Goal: Check status

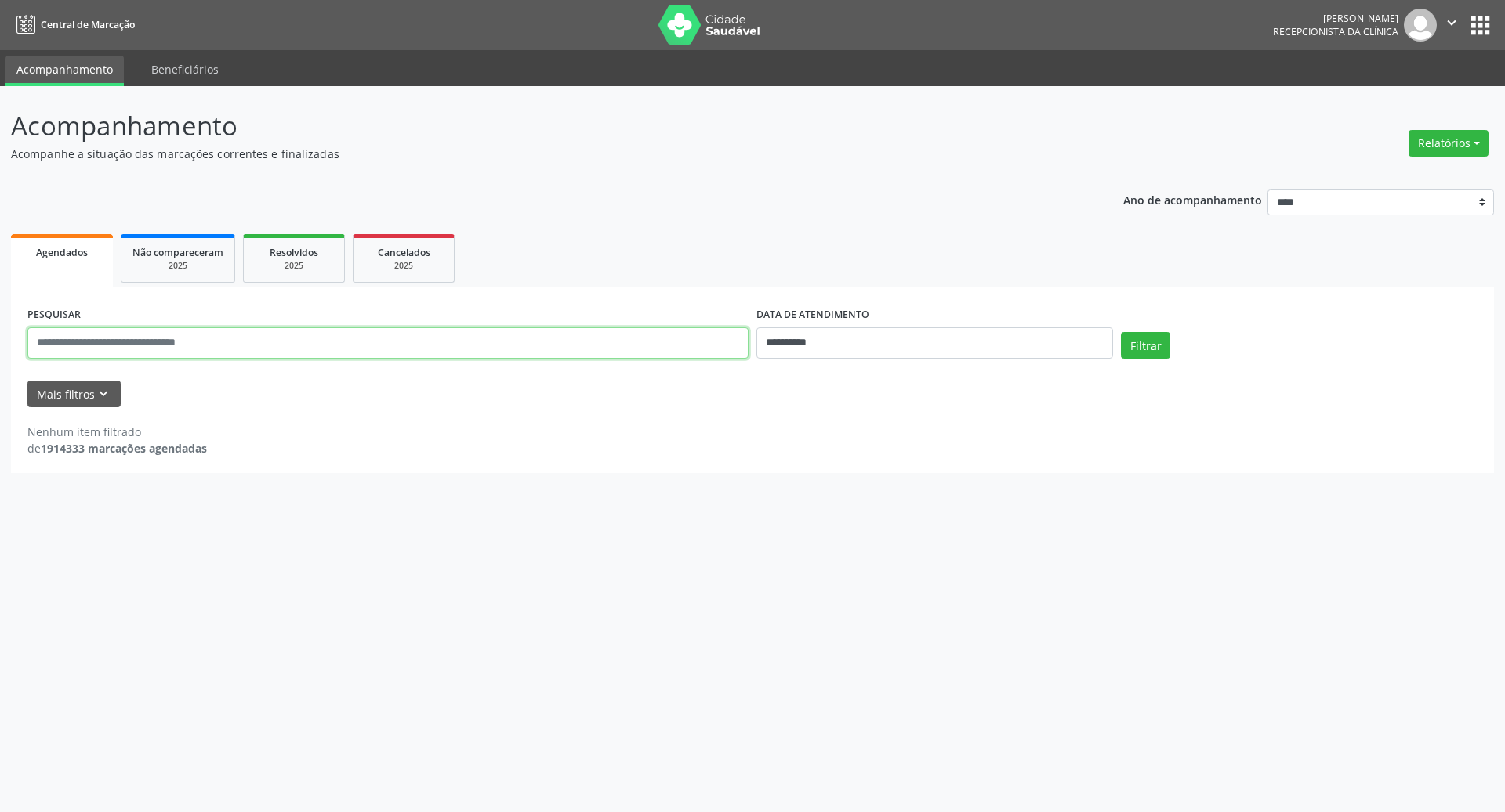
click at [252, 341] on input "text" at bounding box center [387, 343] width 722 height 32
click at [804, 341] on input "**********" at bounding box center [934, 343] width 357 height 32
click at [883, 424] on span "3" at bounding box center [876, 425] width 31 height 31
type input "**********"
click at [1086, 437] on div "Nenhum item filtrado de 1914333 marcações agendadas" at bounding box center [752, 440] width 1450 height 33
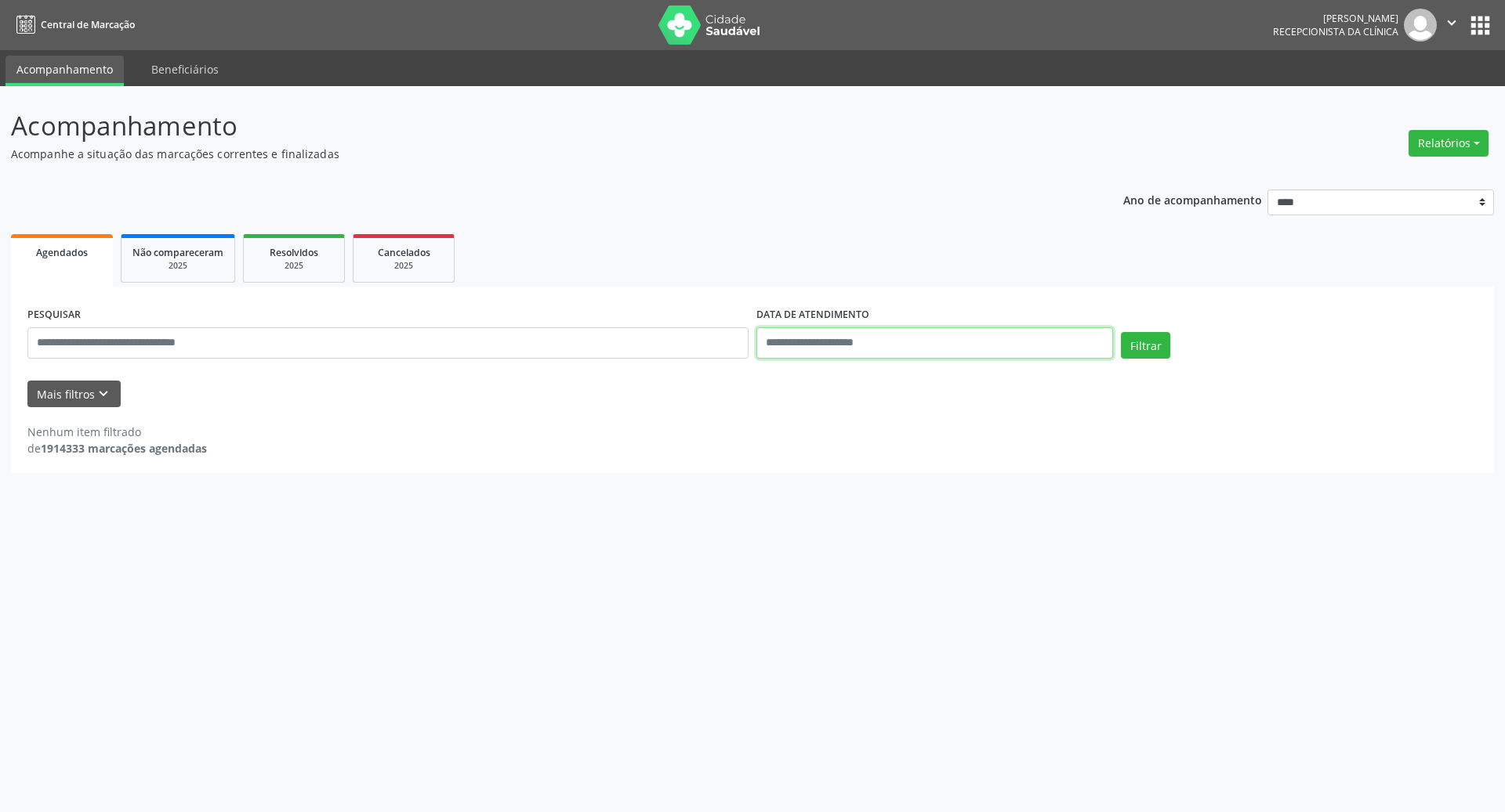
click at [972, 351] on input "text" at bounding box center [934, 343] width 357 height 32
click at [870, 422] on span "3" at bounding box center [876, 425] width 31 height 31
type input "**********"
click at [870, 422] on span "3" at bounding box center [876, 425] width 31 height 31
click at [1145, 345] on button "Filtrar" at bounding box center [1146, 345] width 50 height 26
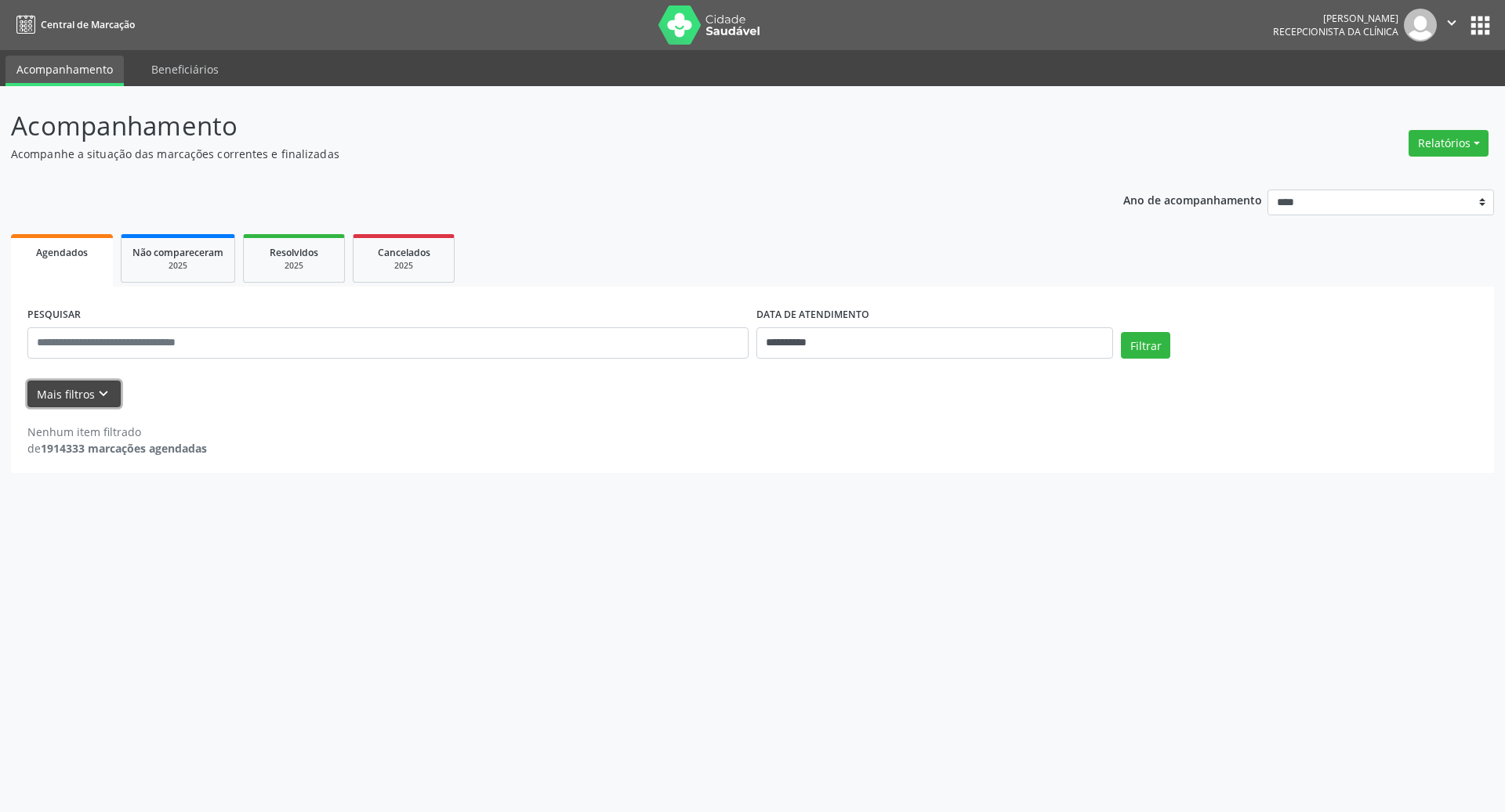
click at [82, 399] on button "Mais filtros keyboard_arrow_down" at bounding box center [74, 394] width 94 height 27
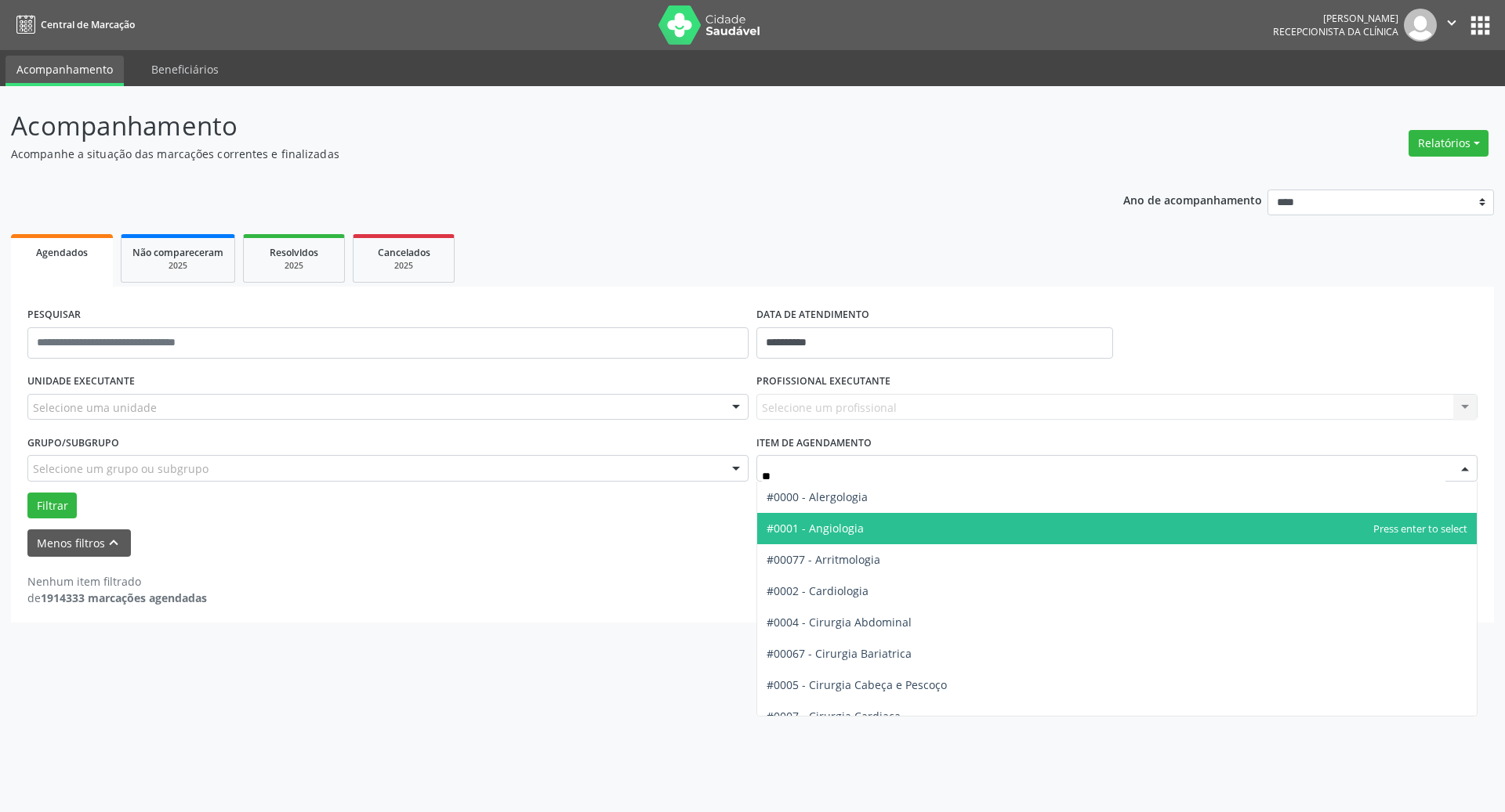
type input "***"
click at [892, 530] on span "#00022 - Ginecologia" at bounding box center [1117, 529] width 720 height 32
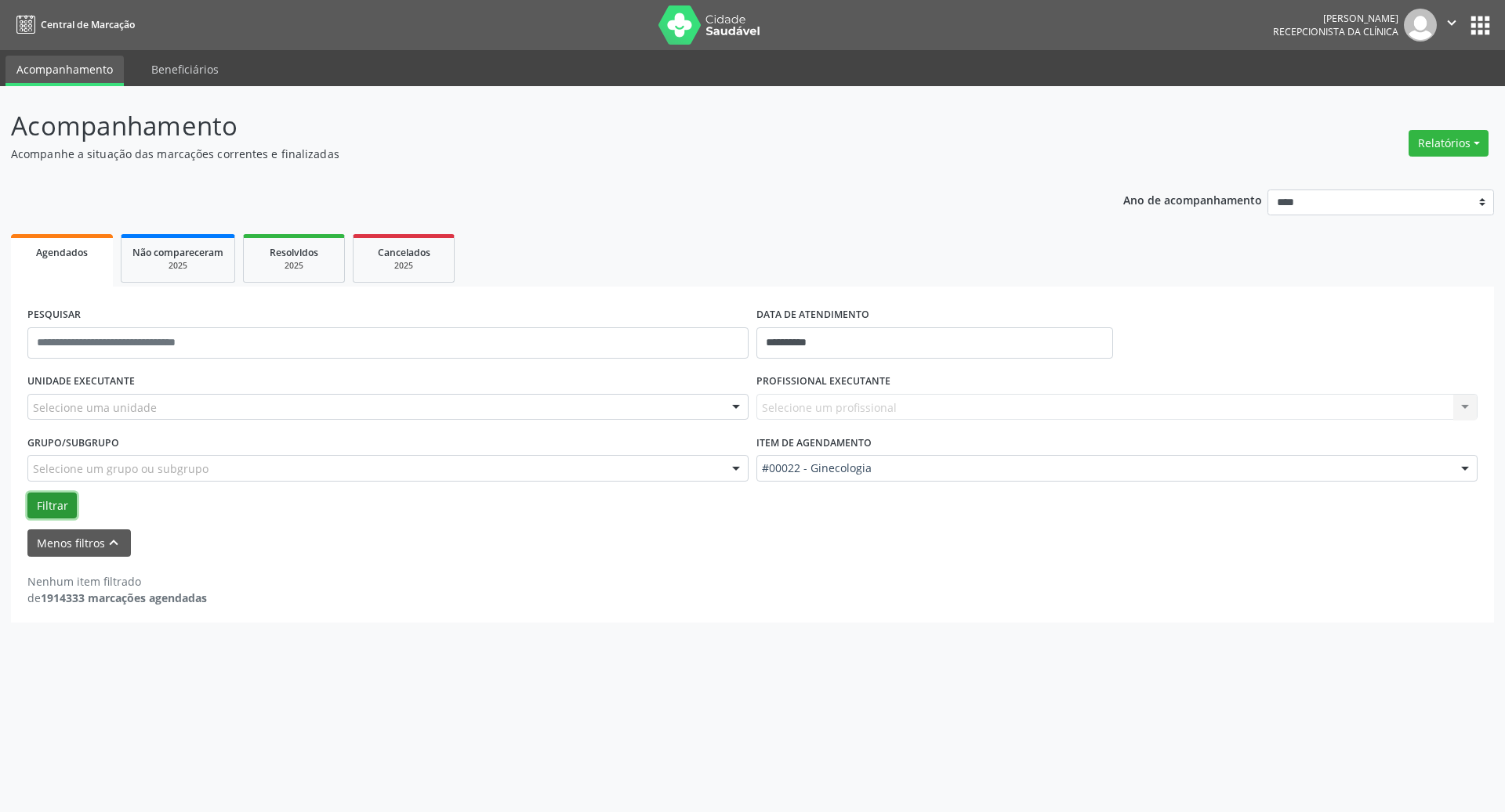
click at [60, 504] on button "Filtrar" at bounding box center [51, 506] width 50 height 26
click at [846, 403] on div "Selecione um profissional Nenhum resultado encontrado para: " " Não há nenhuma …" at bounding box center [1117, 407] width 722 height 26
click at [849, 410] on div "Selecione um profissional Nenhum resultado encontrado para: " " Não há nenhuma …" at bounding box center [1117, 407] width 722 height 26
click at [1463, 402] on div "Selecione um profissional Nenhum resultado encontrado para: " " Não há nenhuma …" at bounding box center [1117, 407] width 722 height 26
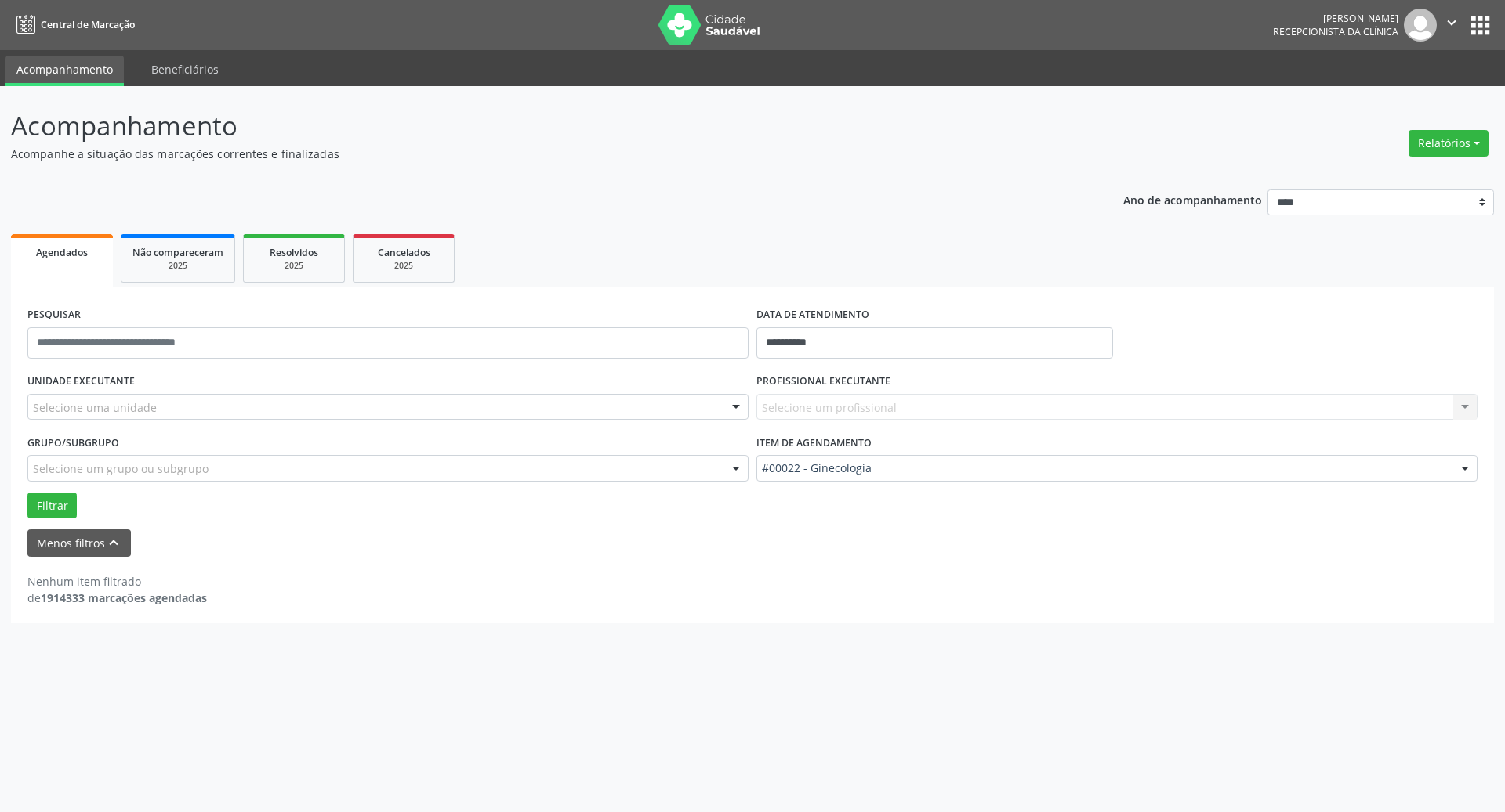
click at [1463, 402] on div "Selecione um profissional Nenhum resultado encontrado para: " " Não há nenhuma …" at bounding box center [1117, 407] width 722 height 26
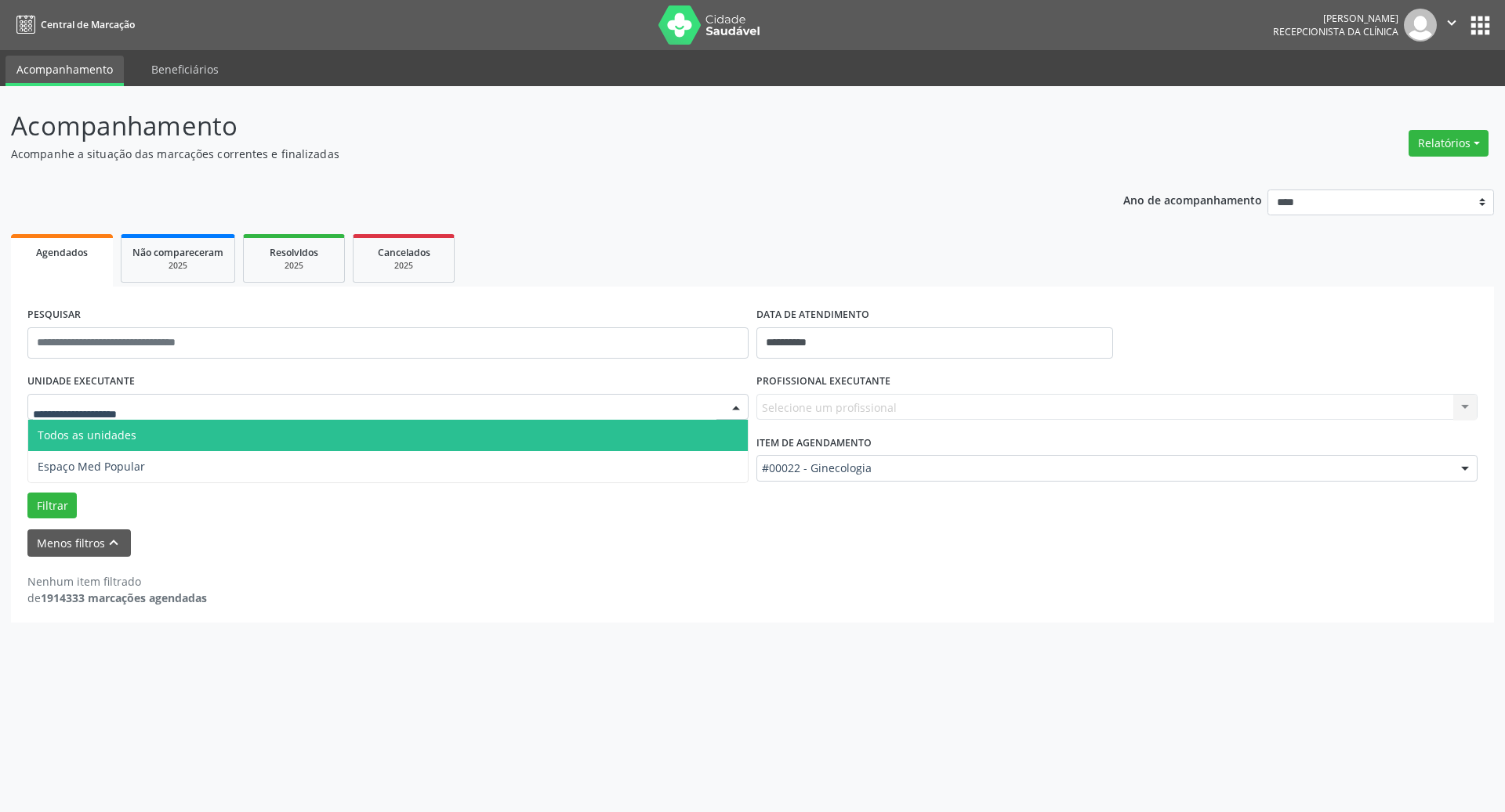
click at [256, 408] on div at bounding box center [387, 407] width 722 height 26
click at [256, 408] on input "text" at bounding box center [374, 415] width 683 height 32
click at [240, 431] on span "Todos as unidades" at bounding box center [387, 436] width 720 height 32
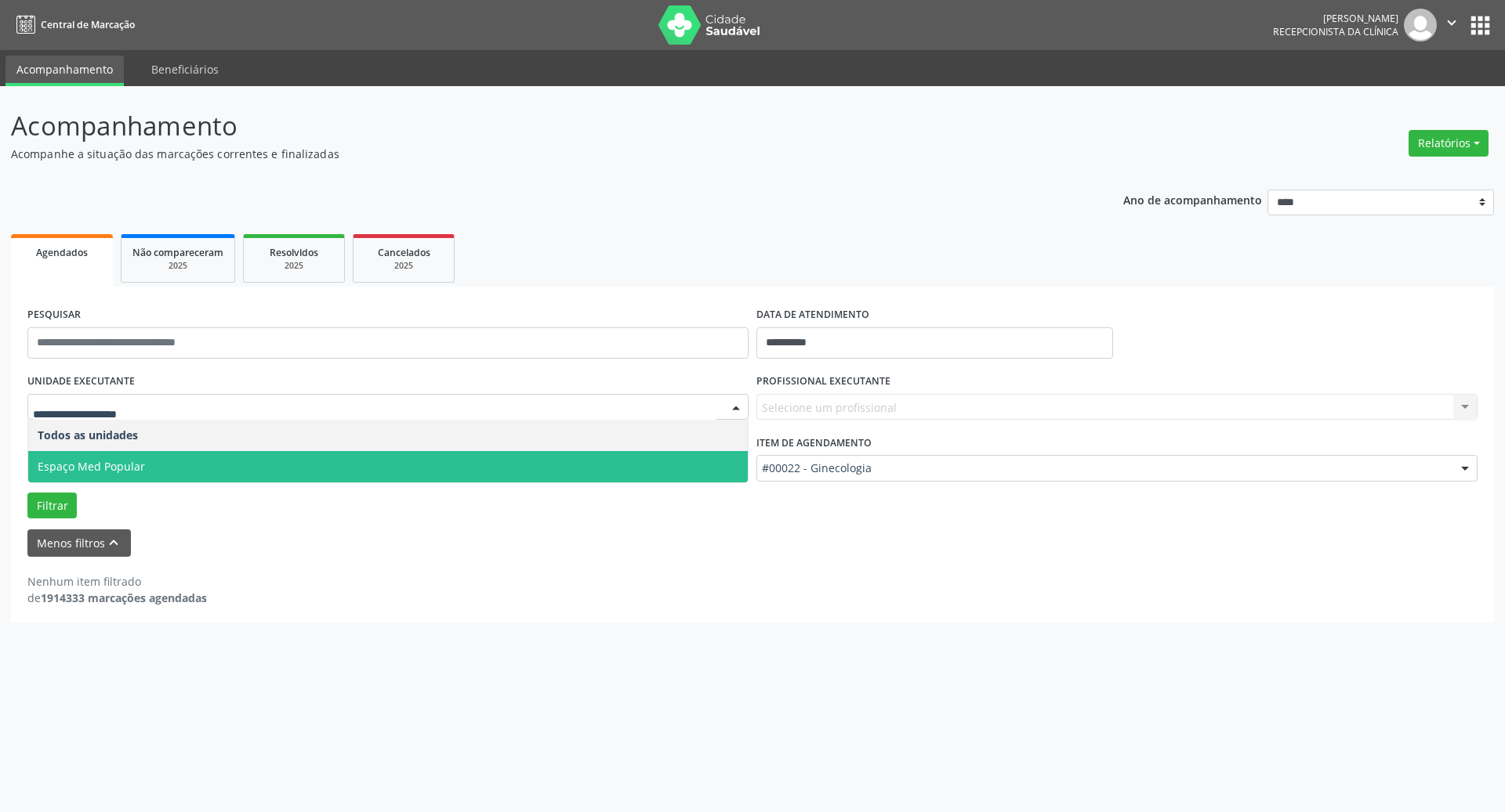
click at [287, 465] on span "Espaço Med Popular" at bounding box center [387, 467] width 720 height 32
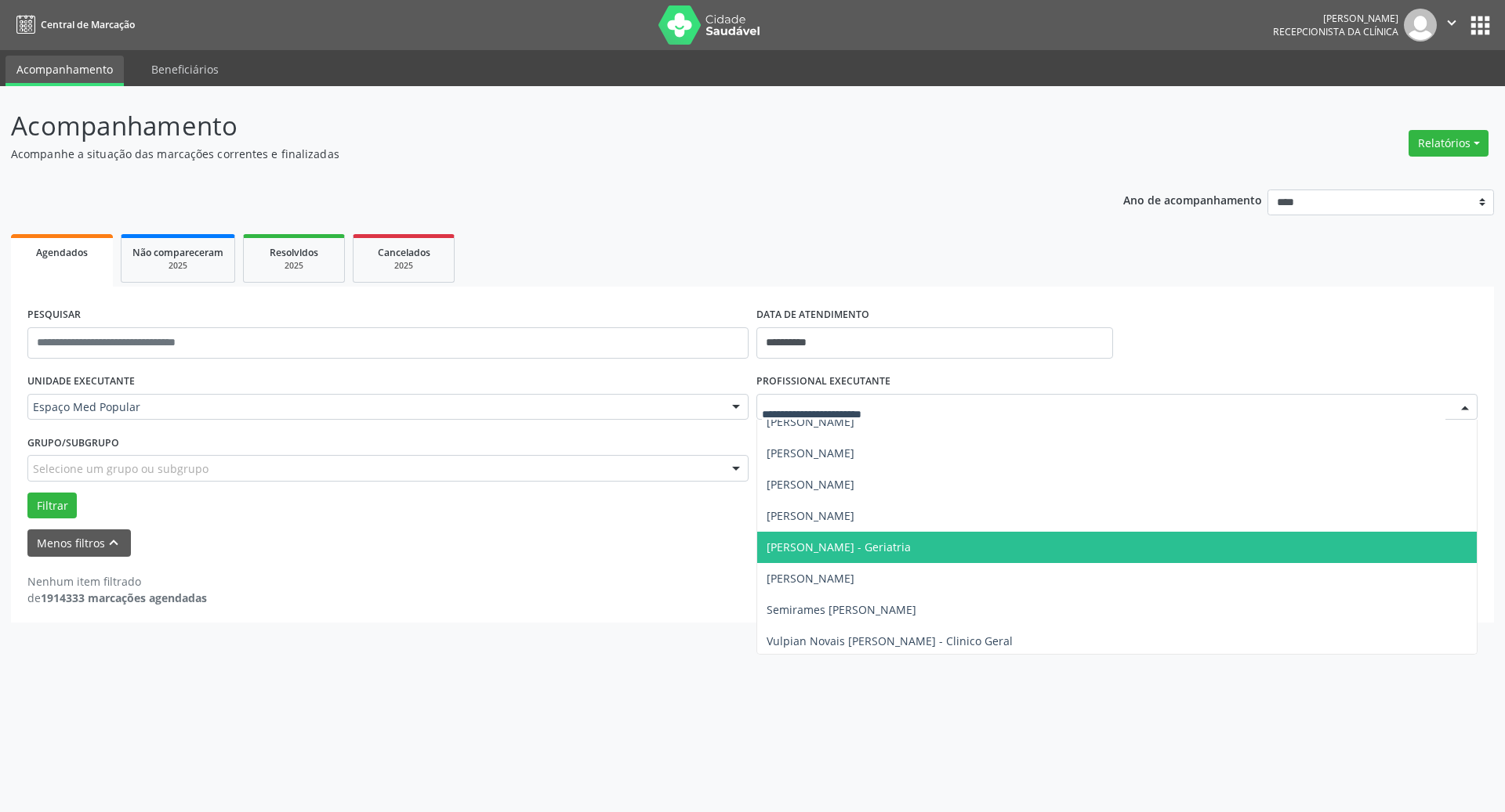
scroll to position [48, 0]
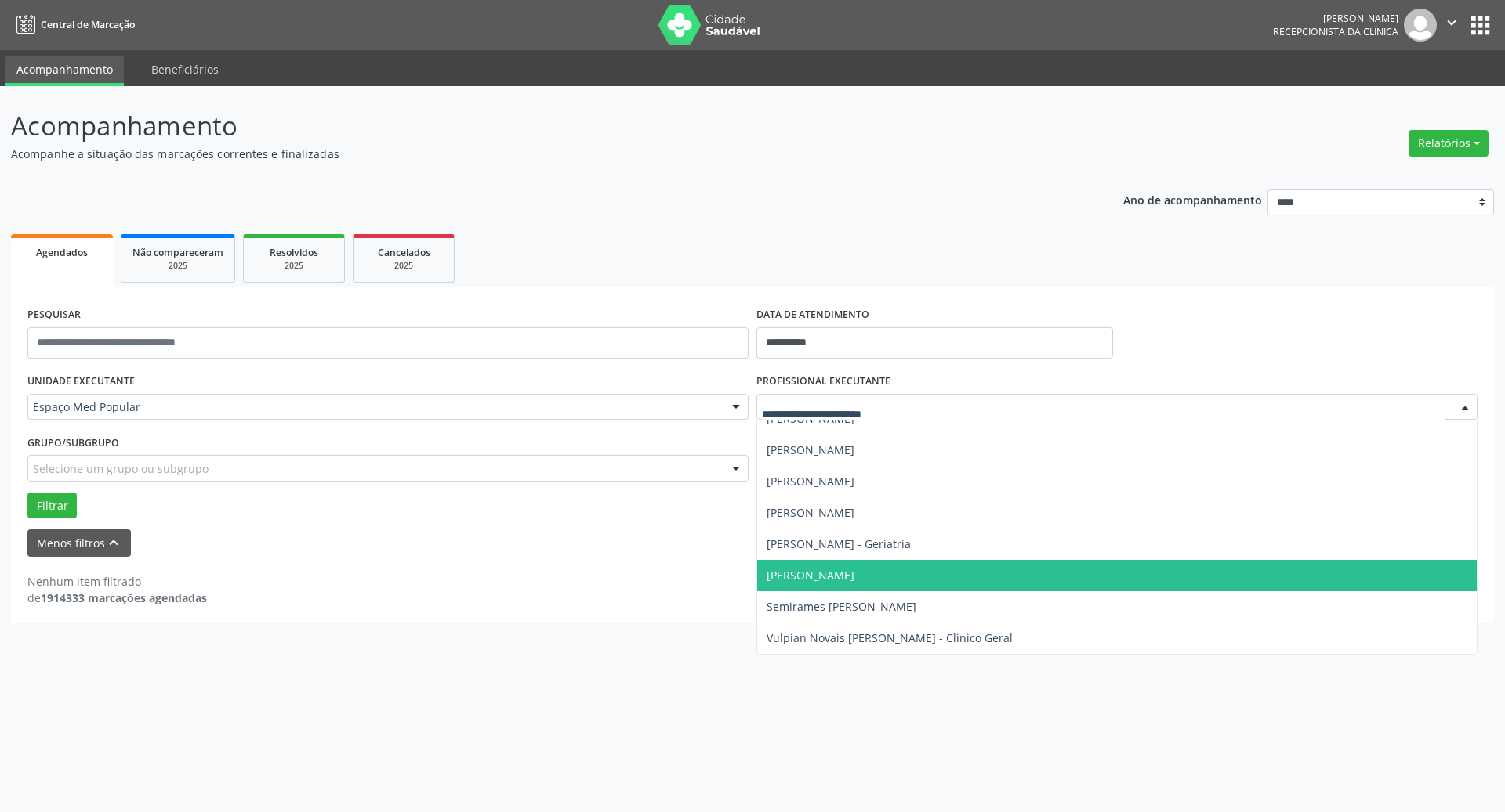
click at [937, 572] on span "[PERSON_NAME]" at bounding box center [1117, 576] width 720 height 32
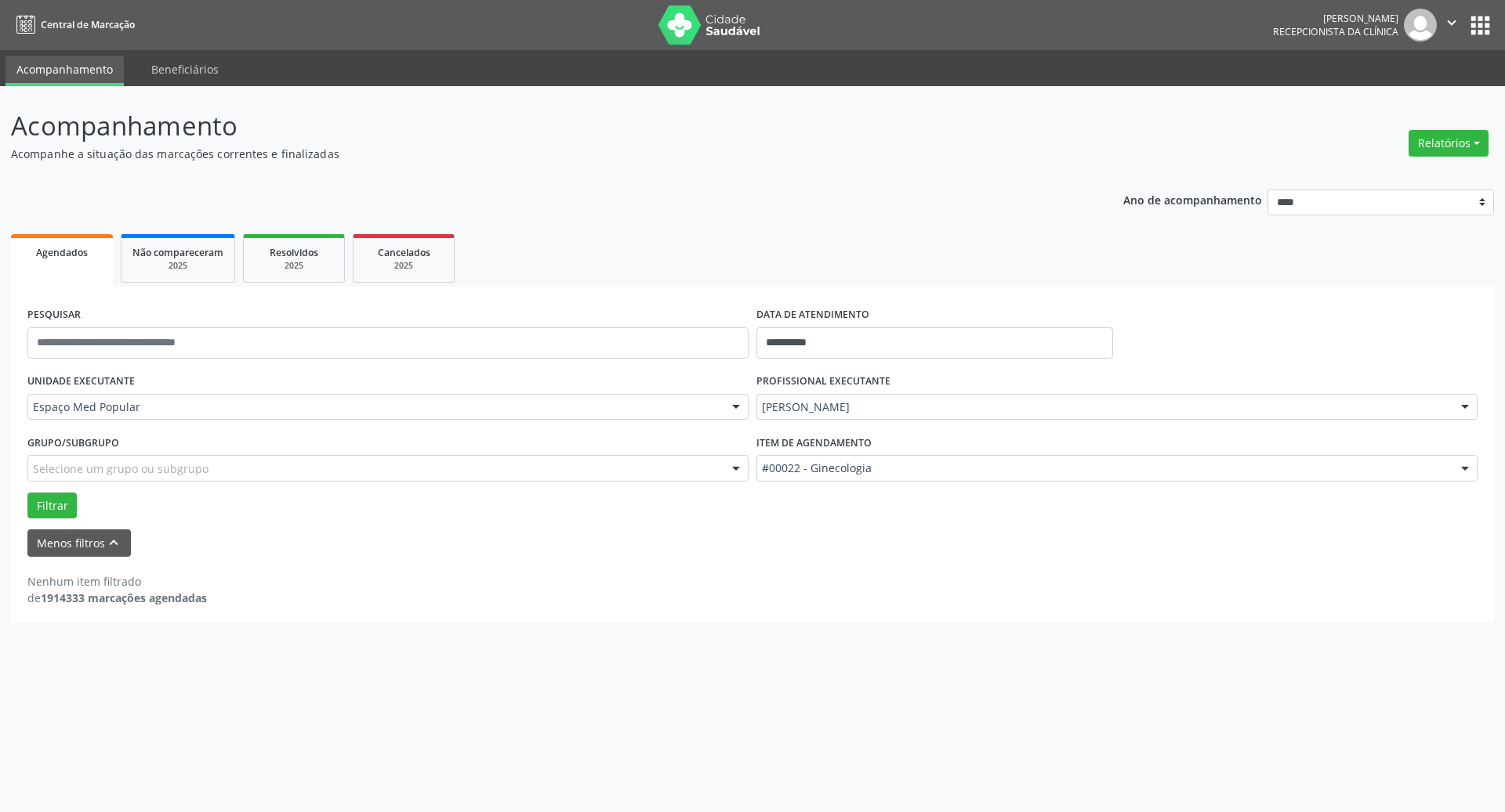
click at [860, 564] on div "Nenhum item filtrado de 1914333 marcações agendadas" at bounding box center [752, 581] width 1450 height 50
click at [61, 510] on button "Filtrar" at bounding box center [51, 506] width 50 height 26
click at [847, 337] on input "**********" at bounding box center [934, 343] width 357 height 32
click at [884, 423] on span "3" at bounding box center [876, 425] width 31 height 31
type input "**********"
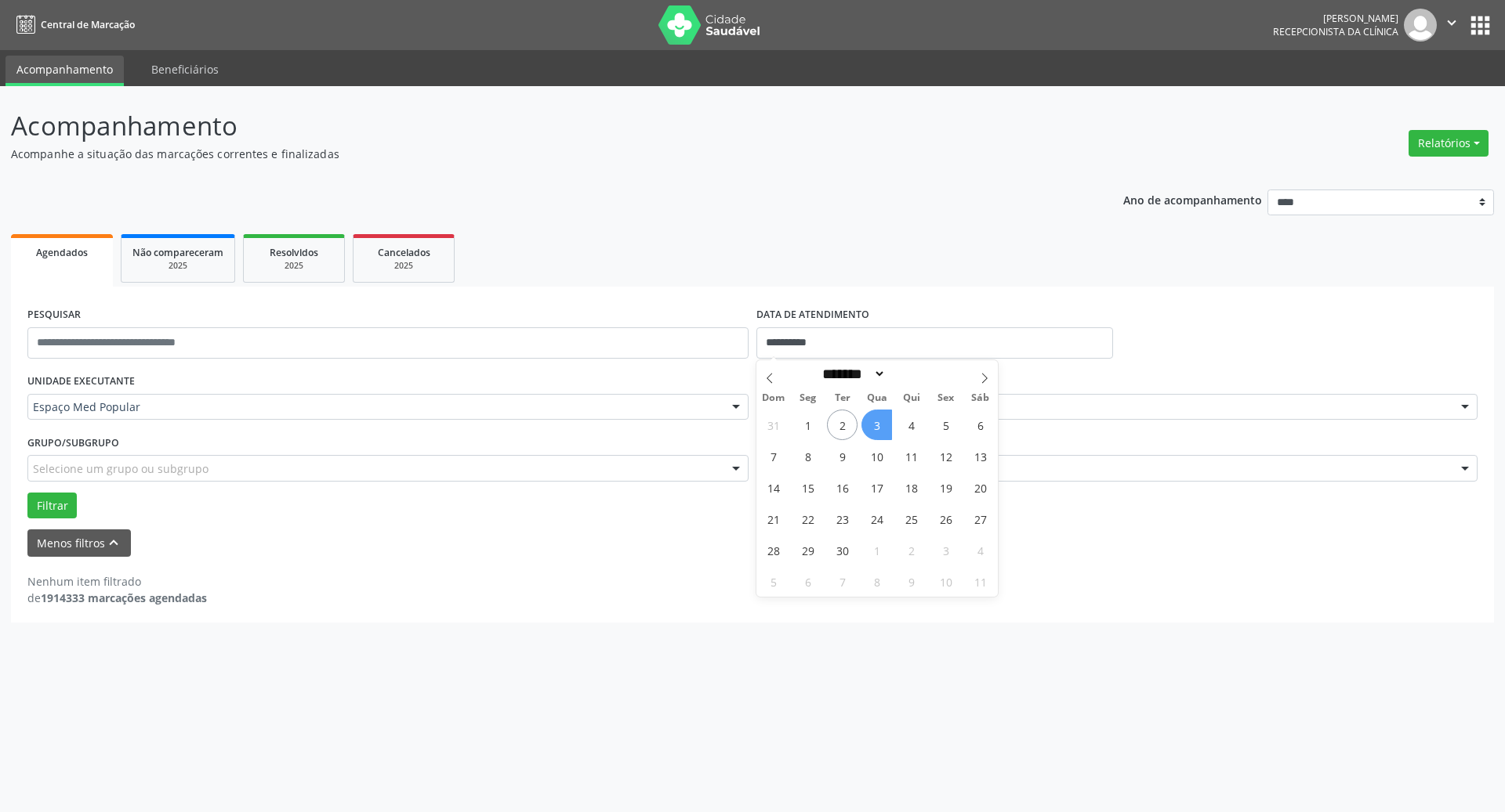
click at [884, 423] on span "3" at bounding box center [876, 425] width 31 height 31
click at [818, 586] on div "Nenhum item filtrado de 1914333 marcações agendadas" at bounding box center [752, 589] width 1450 height 33
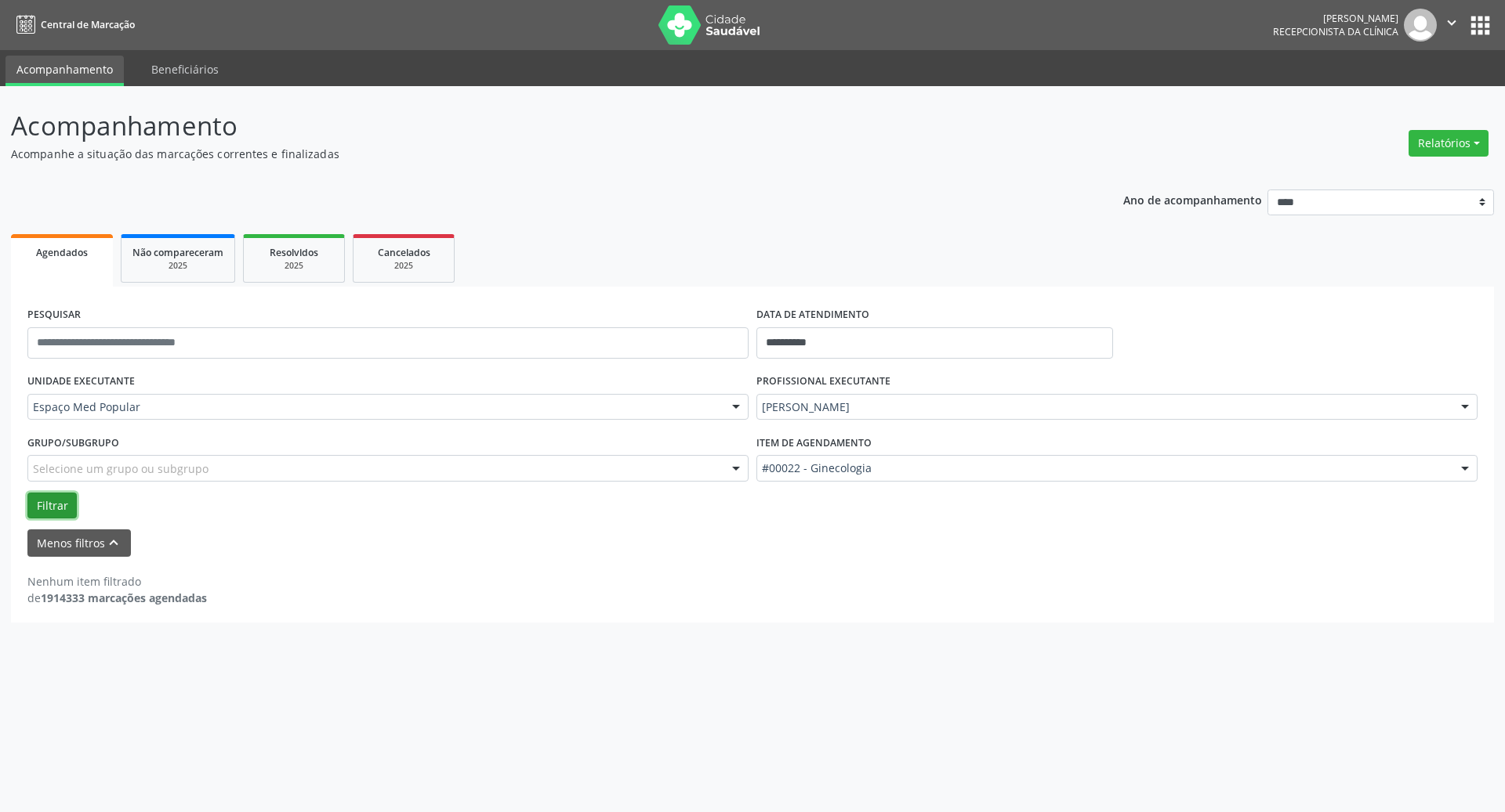
click at [49, 512] on button "Filtrar" at bounding box center [51, 506] width 50 height 26
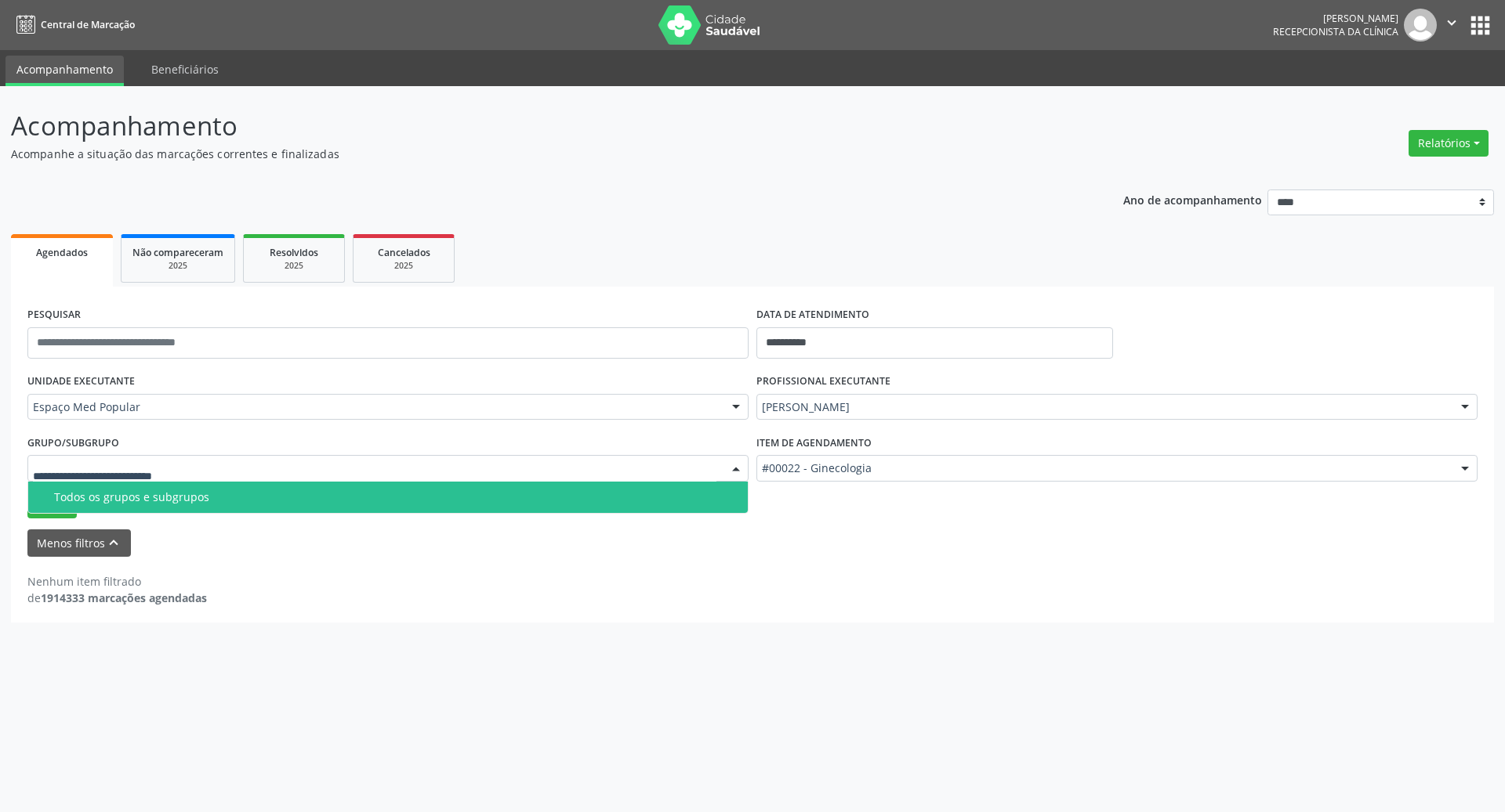
click at [138, 501] on div "Todos os grupos e subgrupos" at bounding box center [396, 497] width 684 height 12
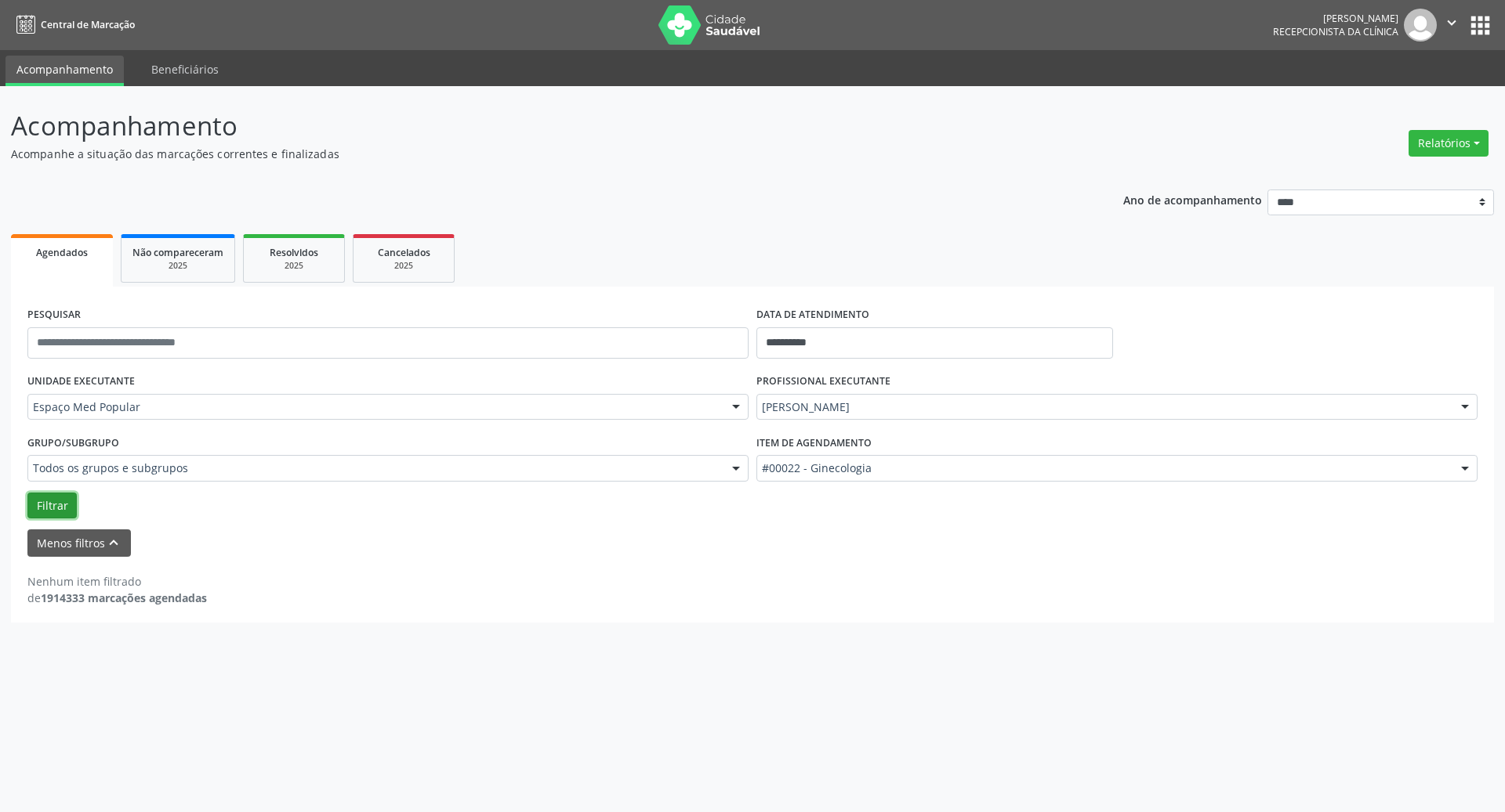
click at [62, 498] on button "Filtrar" at bounding box center [51, 506] width 50 height 26
click at [54, 493] on button "Filtrar" at bounding box center [51, 506] width 50 height 26
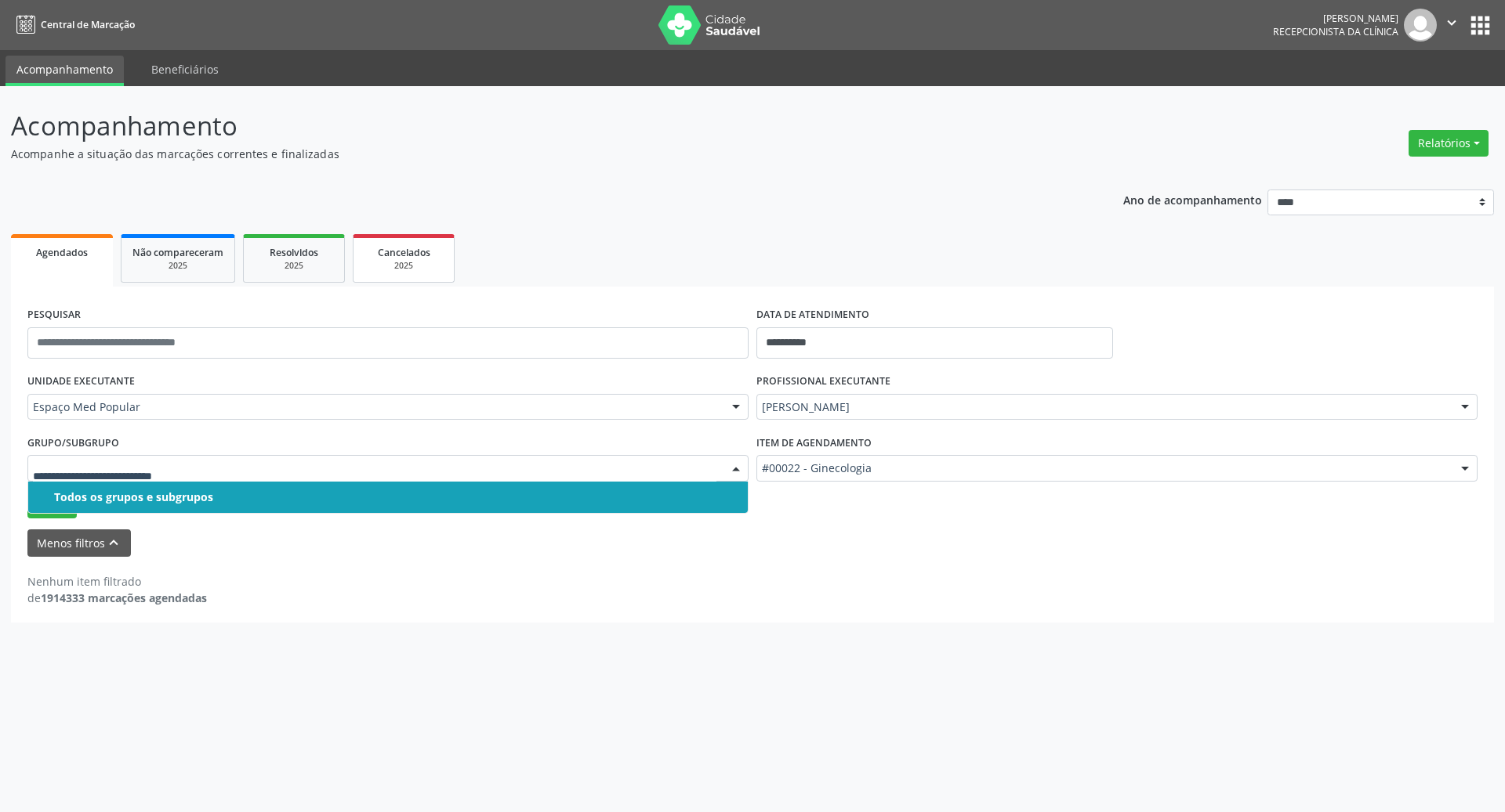
click at [377, 258] on div "Cancelados" at bounding box center [403, 252] width 79 height 17
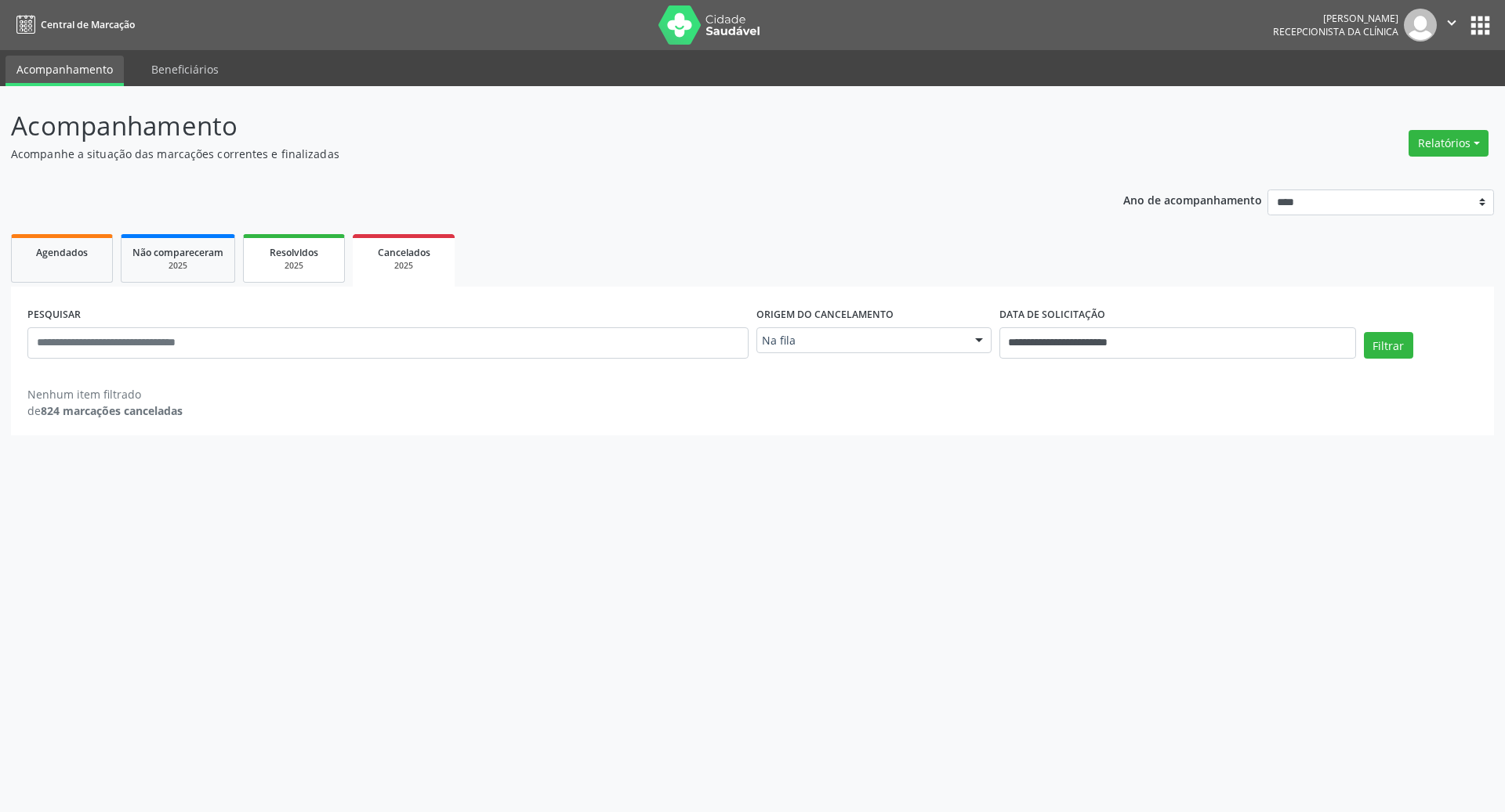
click at [308, 248] on span "Resolvidos" at bounding box center [294, 253] width 49 height 13
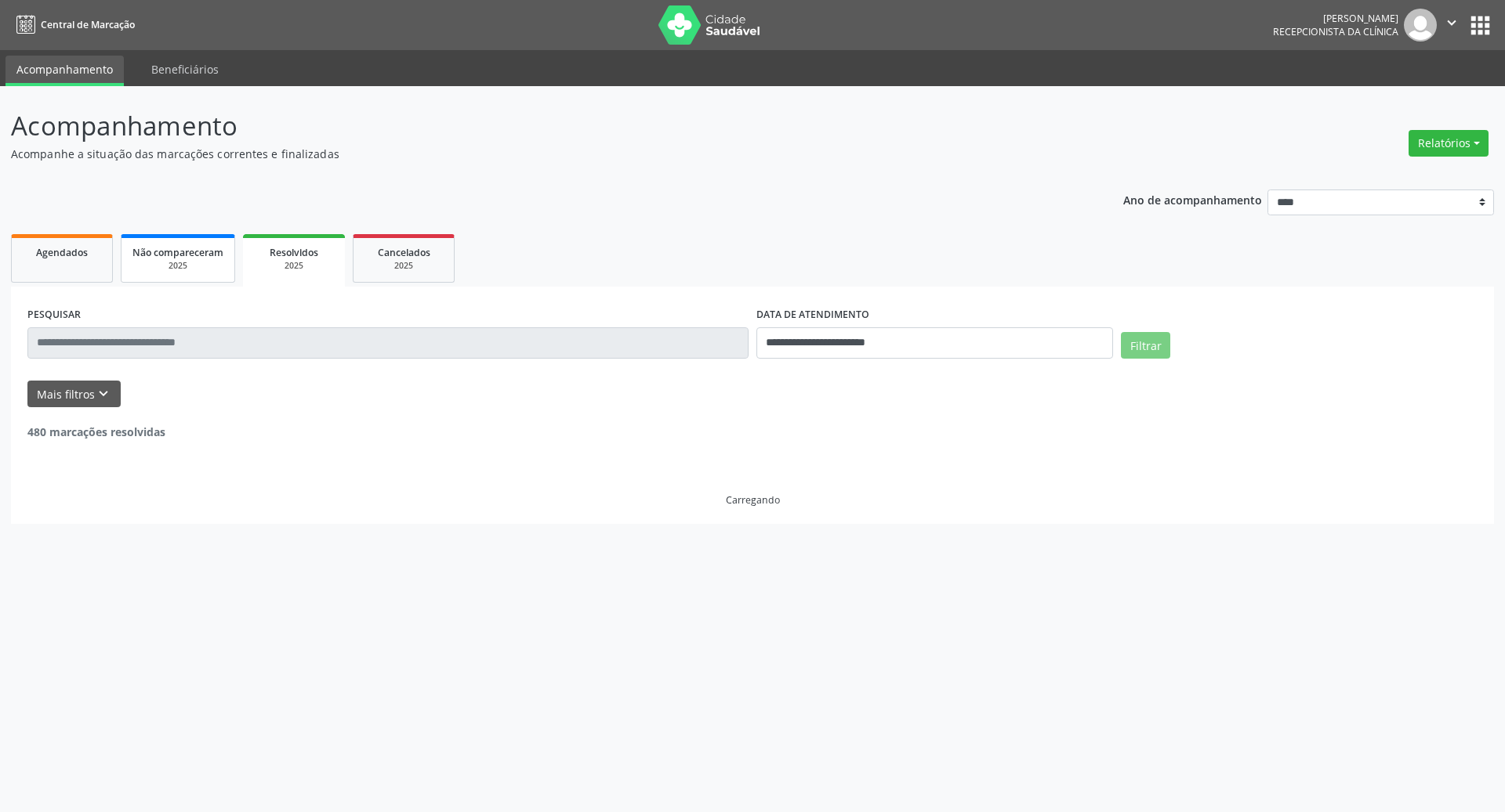
click at [205, 268] on div "2025" at bounding box center [178, 266] width 91 height 12
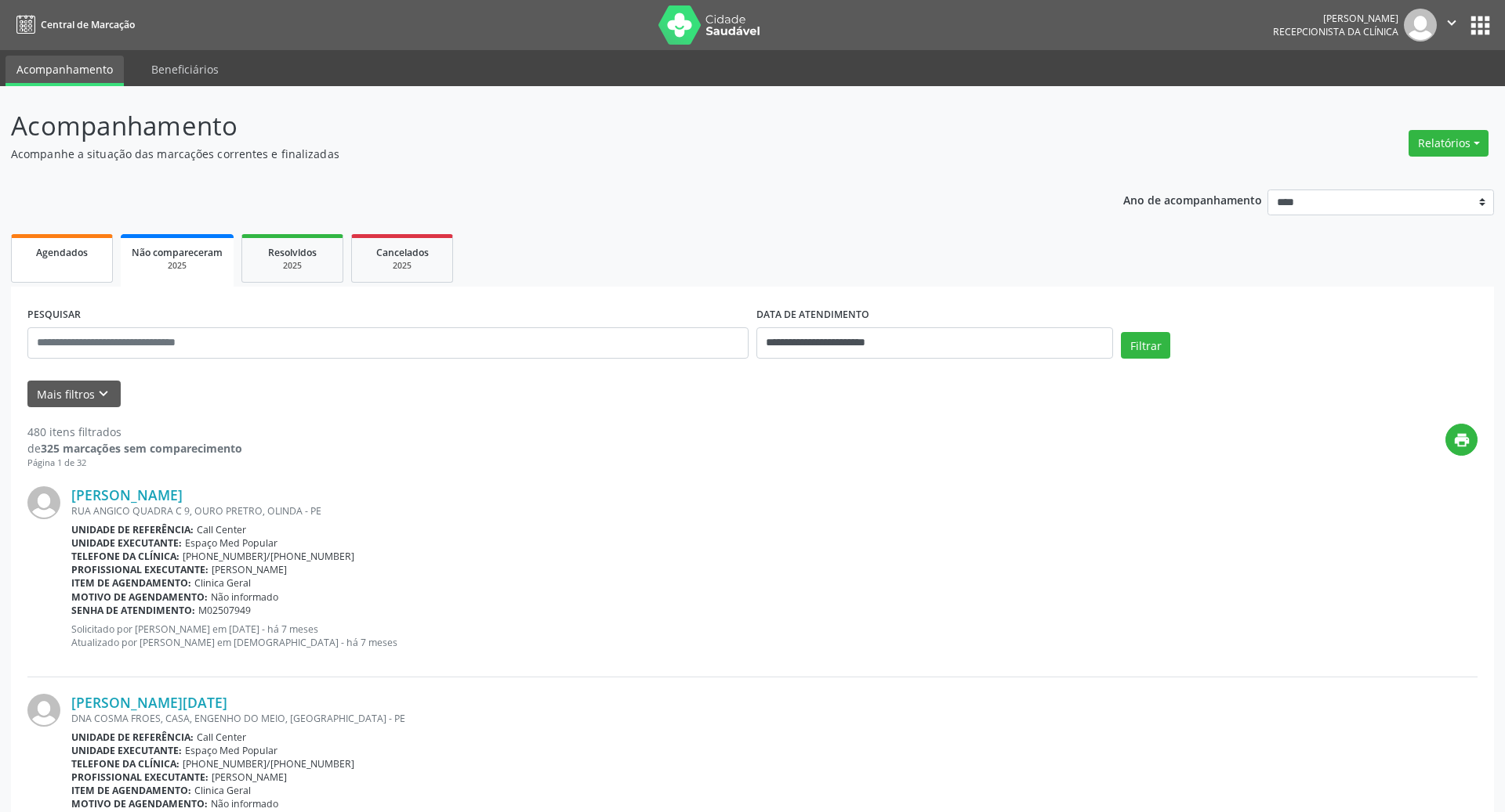
click at [56, 268] on link "Agendados" at bounding box center [62, 258] width 102 height 49
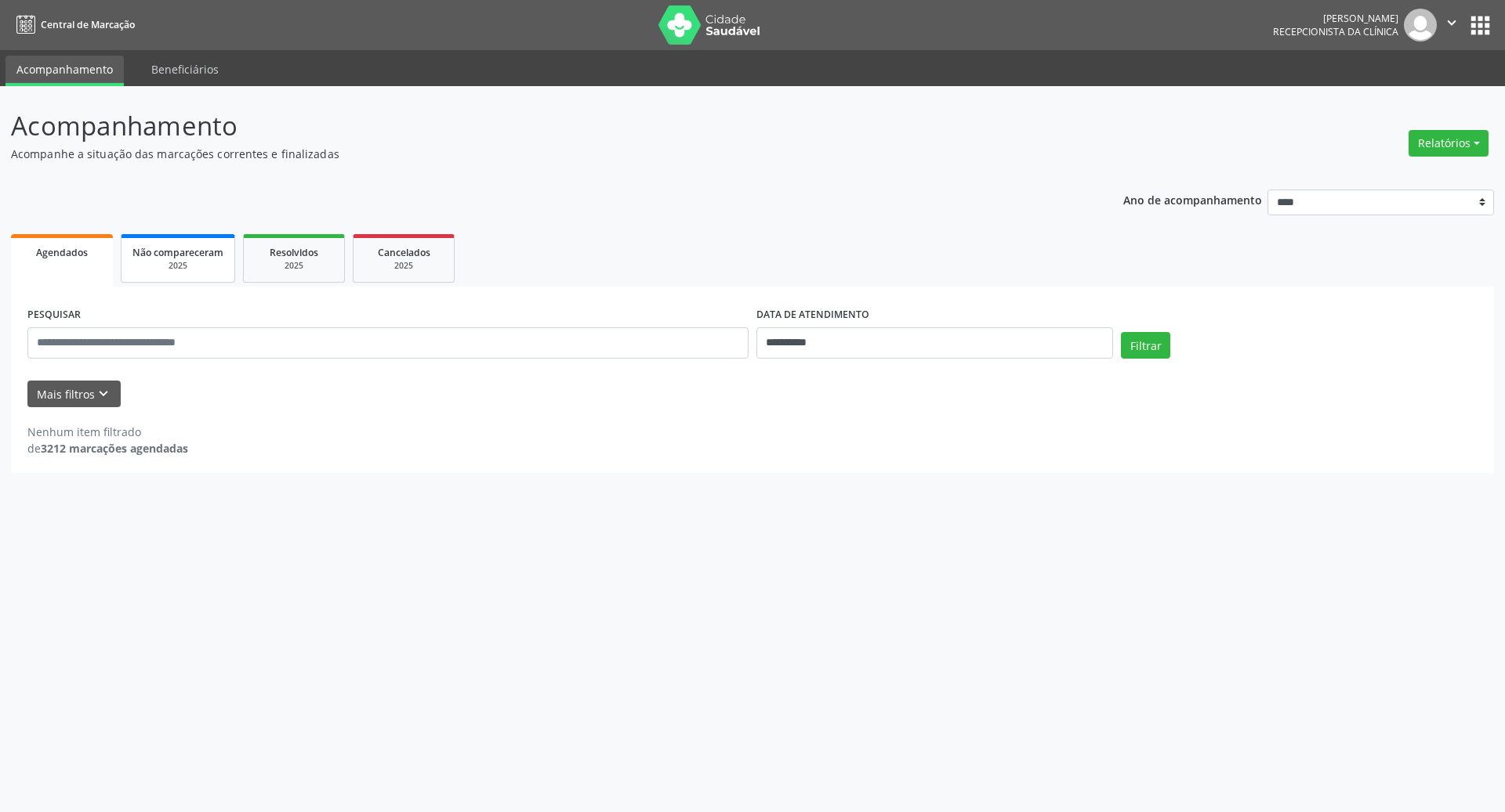
click at [173, 238] on link "Não compareceram 2025" at bounding box center [178, 258] width 114 height 49
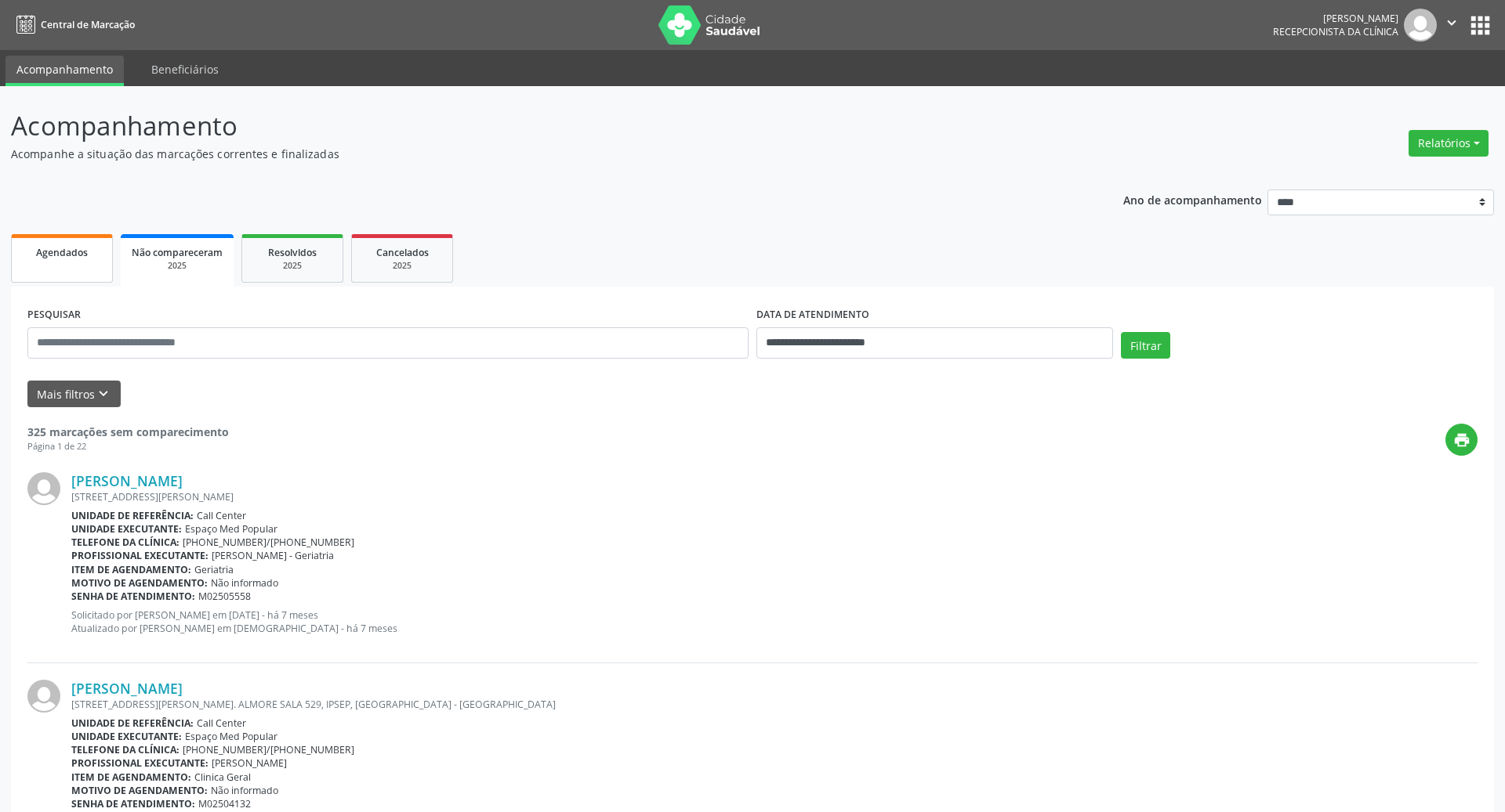
click at [73, 261] on link "Agendados" at bounding box center [62, 258] width 102 height 49
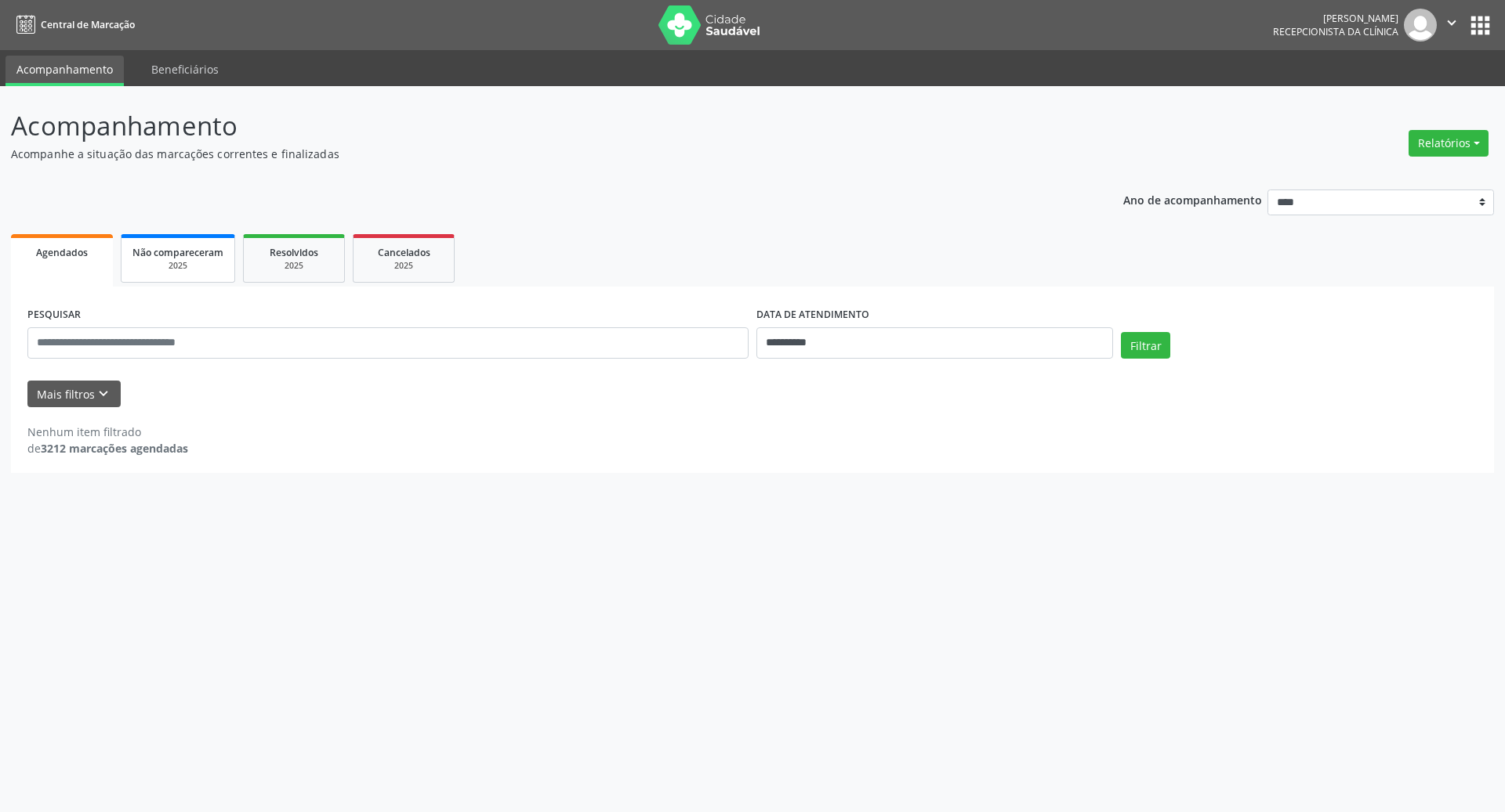
click at [181, 254] on span "Não compareceram" at bounding box center [178, 253] width 91 height 13
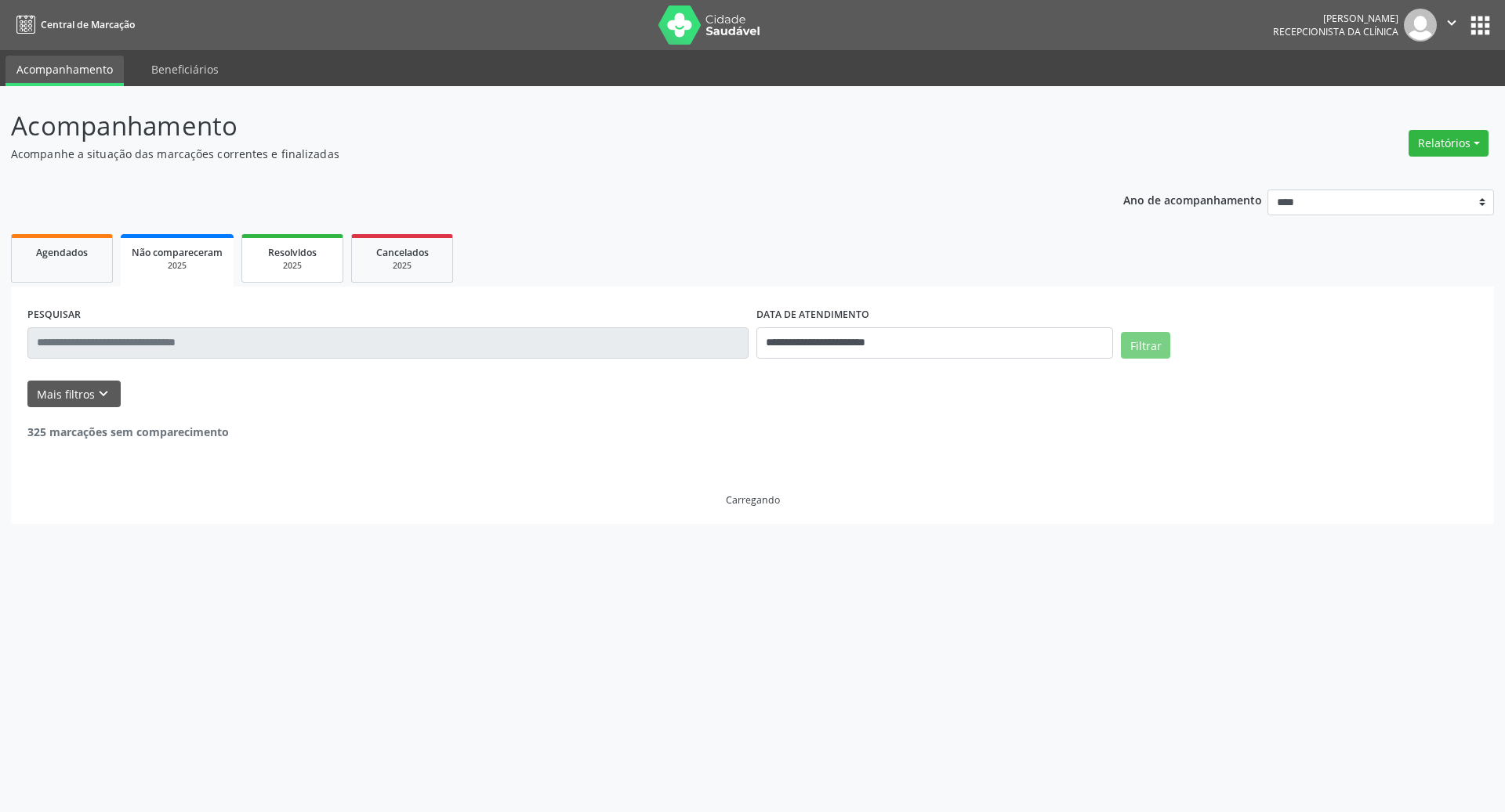
click at [277, 248] on span "Resolvidos" at bounding box center [292, 253] width 49 height 13
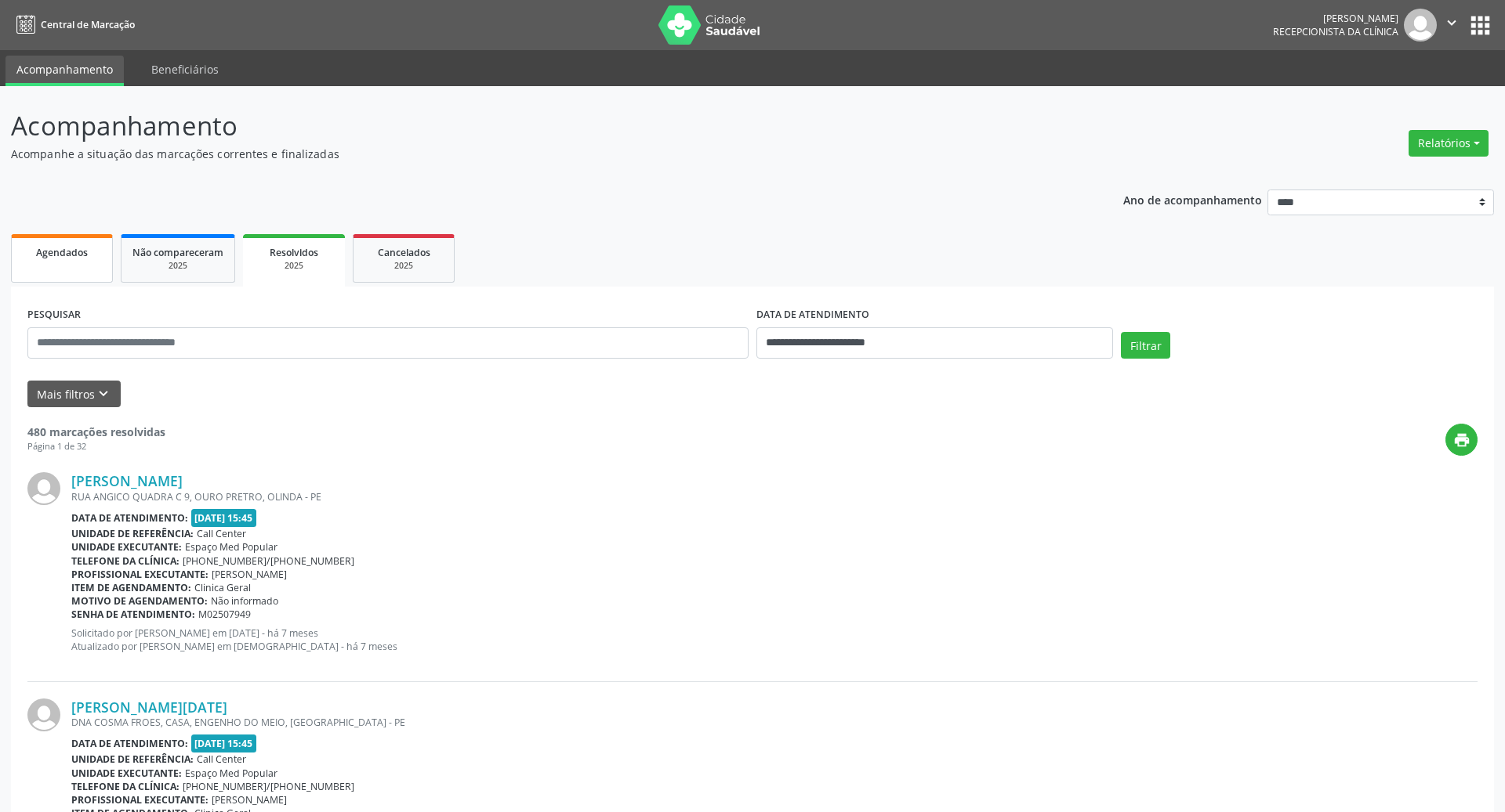
click at [37, 248] on span "Agendados" at bounding box center [62, 253] width 51 height 13
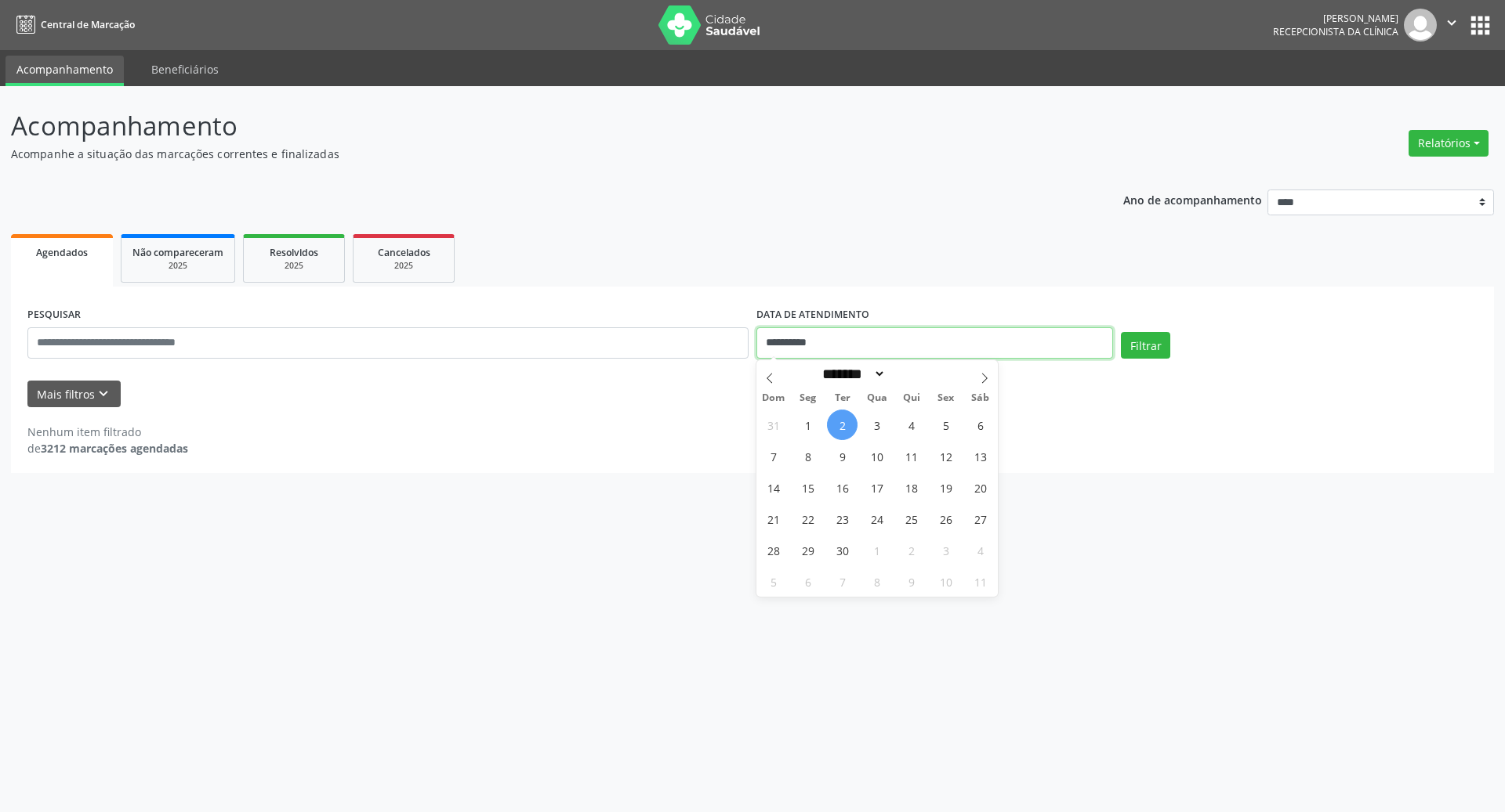
click at [856, 348] on input "**********" at bounding box center [934, 343] width 357 height 32
click at [877, 422] on span "3" at bounding box center [876, 425] width 31 height 31
type input "**********"
click at [877, 422] on span "3" at bounding box center [876, 425] width 31 height 31
click at [1136, 336] on button "Filtrar" at bounding box center [1146, 345] width 50 height 26
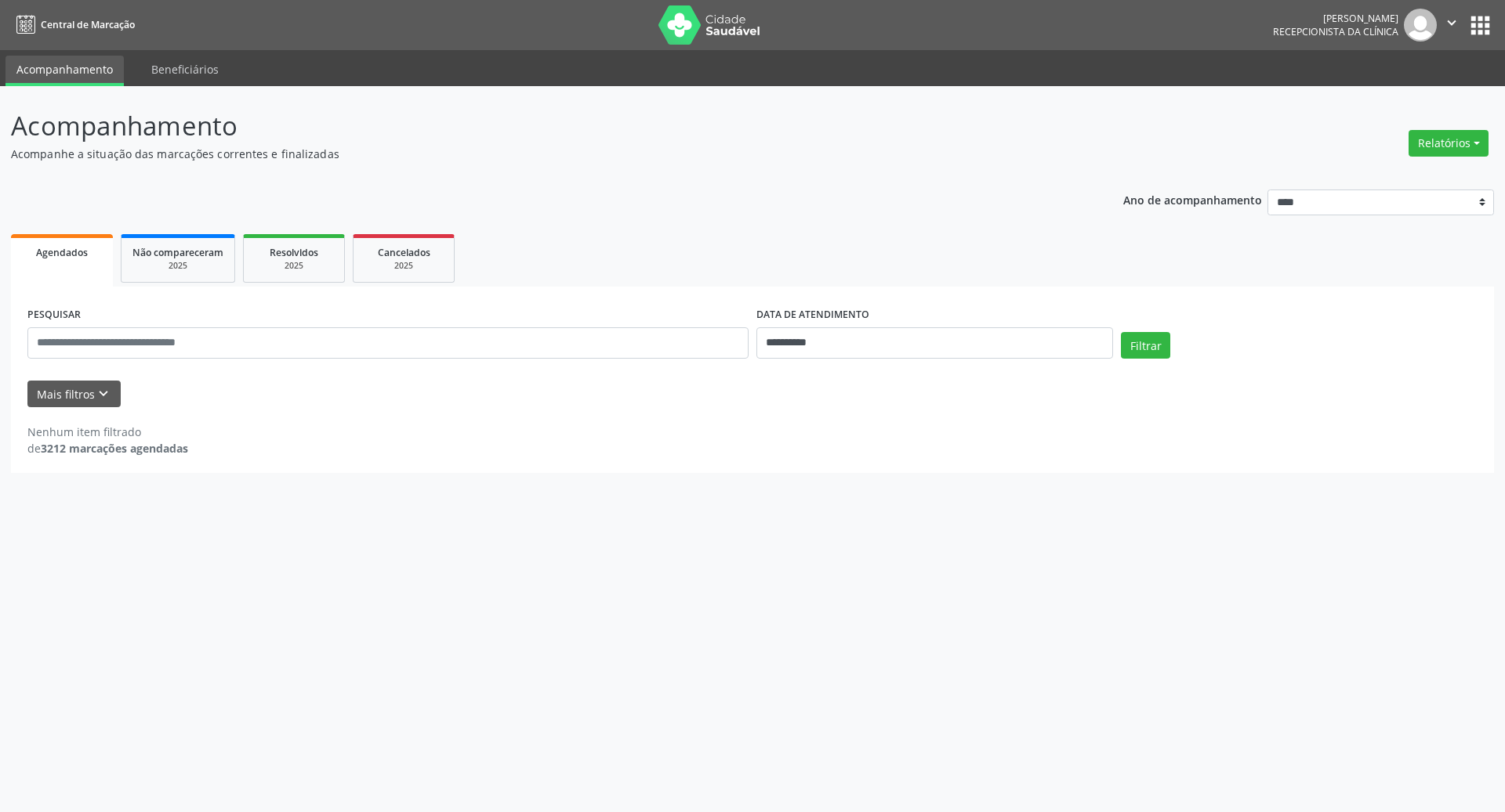
click at [451, 362] on div "PESQUISAR" at bounding box center [387, 336] width 729 height 66
click at [451, 341] on input "text" at bounding box center [387, 343] width 722 height 32
click at [535, 431] on div "Nenhum item filtrado de 3212 marcações agendadas" at bounding box center [752, 440] width 1450 height 33
click at [90, 406] on button "Mais filtros keyboard_arrow_down" at bounding box center [74, 394] width 94 height 27
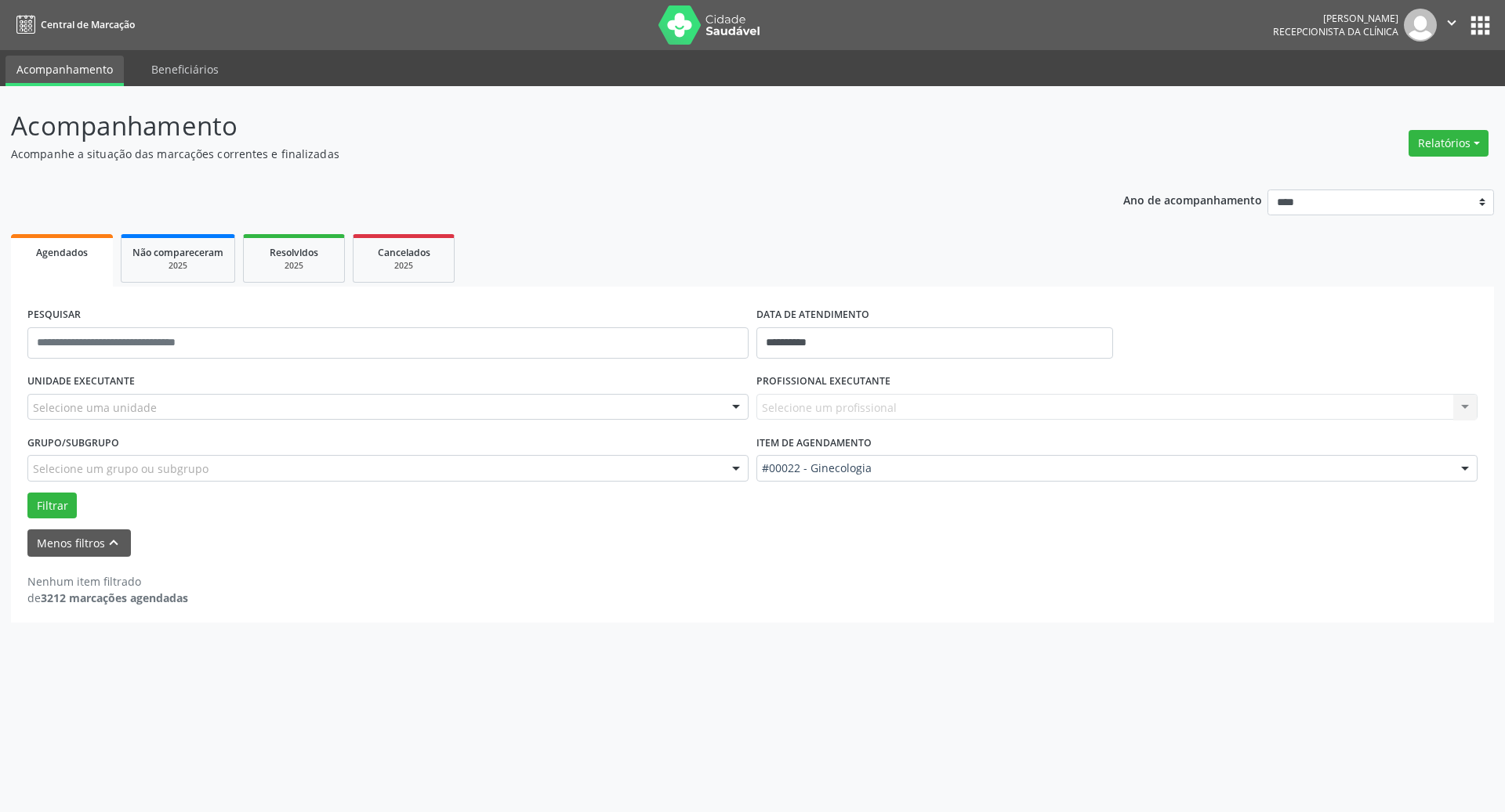
click at [876, 417] on div "Selecione um profissional Nenhum resultado encontrado para: " " Não há nenhuma …" at bounding box center [1117, 407] width 722 height 26
click at [878, 408] on div "Selecione um profissional Nenhum resultado encontrado para: " " Não há nenhuma …" at bounding box center [1117, 407] width 722 height 26
click at [458, 439] on div "Grupo/Subgrupo Selecione um grupo ou subgrupo Todos os grupos e subgrupos Nenhu…" at bounding box center [387, 457] width 722 height 51
click at [458, 419] on div "Selecione uma unidade" at bounding box center [387, 407] width 722 height 26
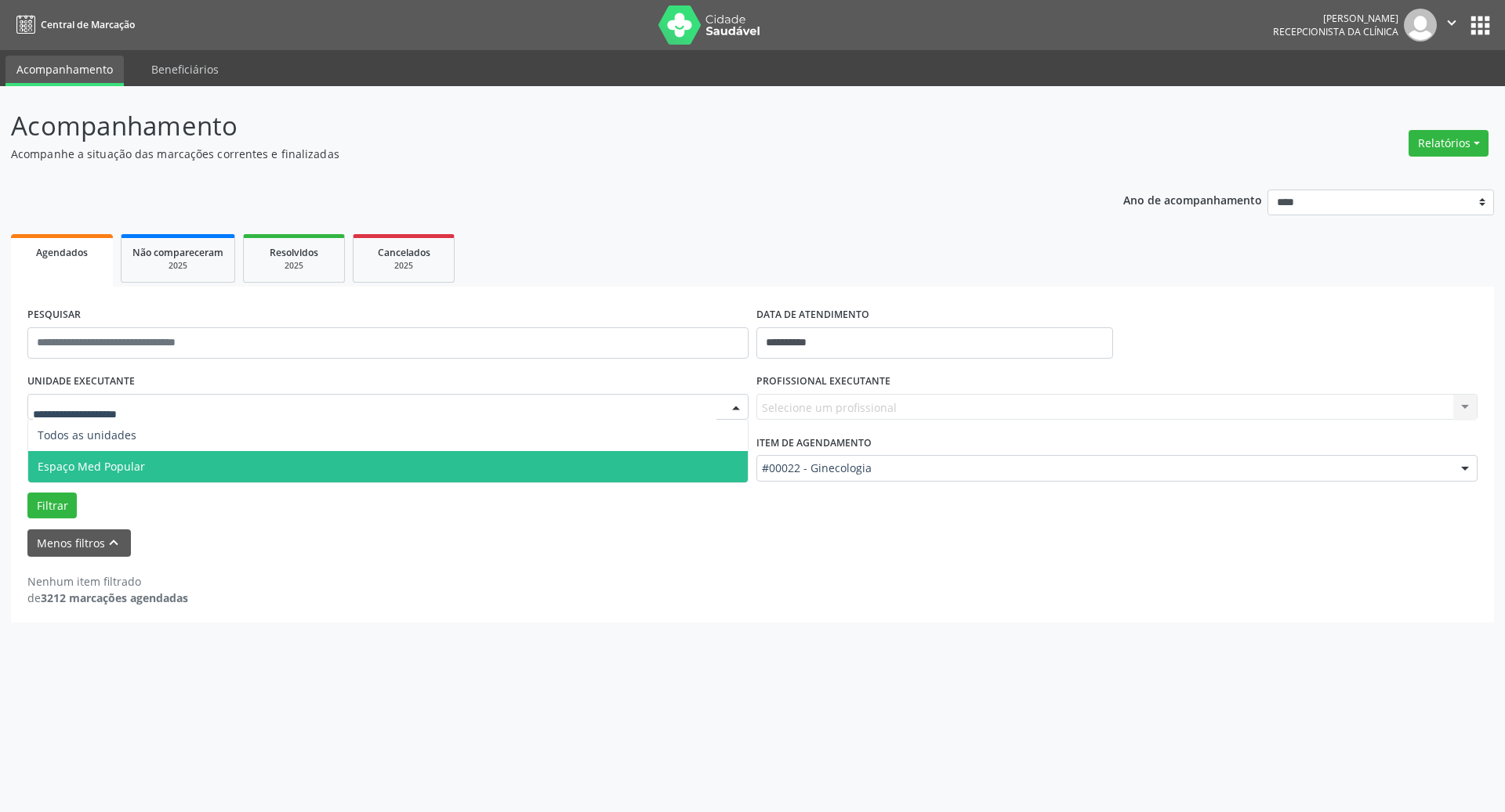
click at [438, 467] on span "Espaço Med Popular" at bounding box center [387, 467] width 720 height 32
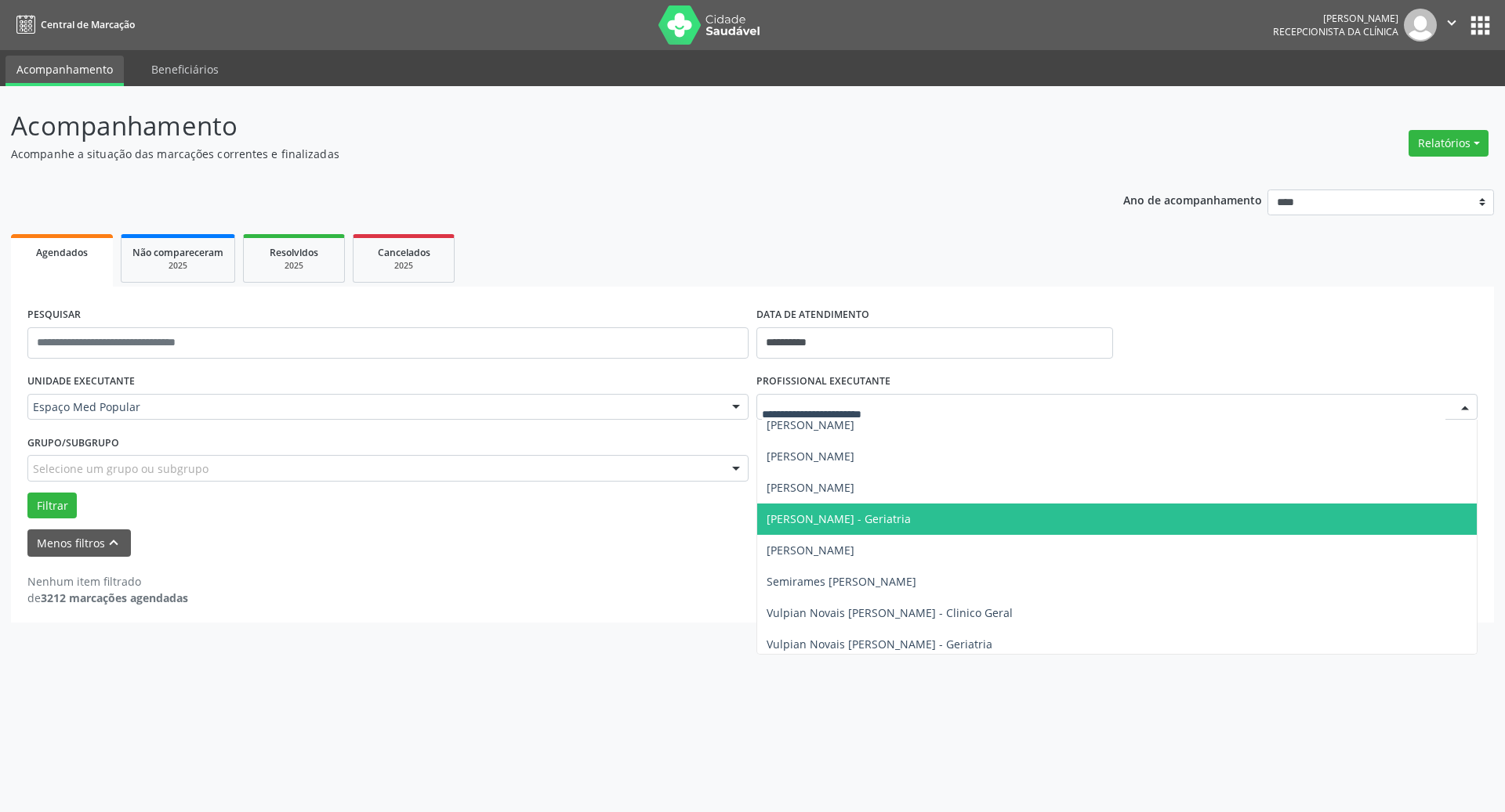
scroll to position [74, 0]
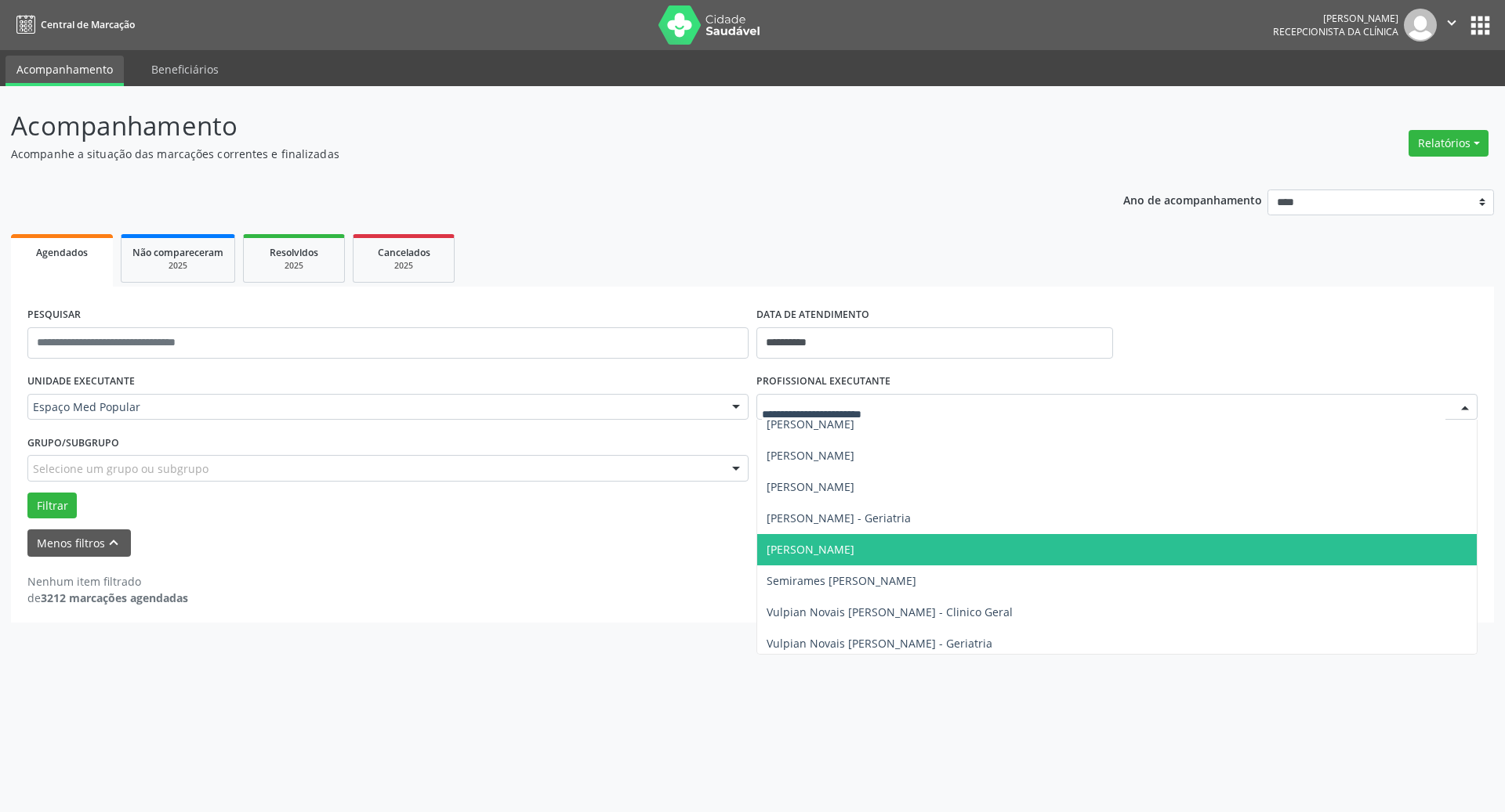
click at [1050, 558] on span "[PERSON_NAME]" at bounding box center [1117, 550] width 720 height 32
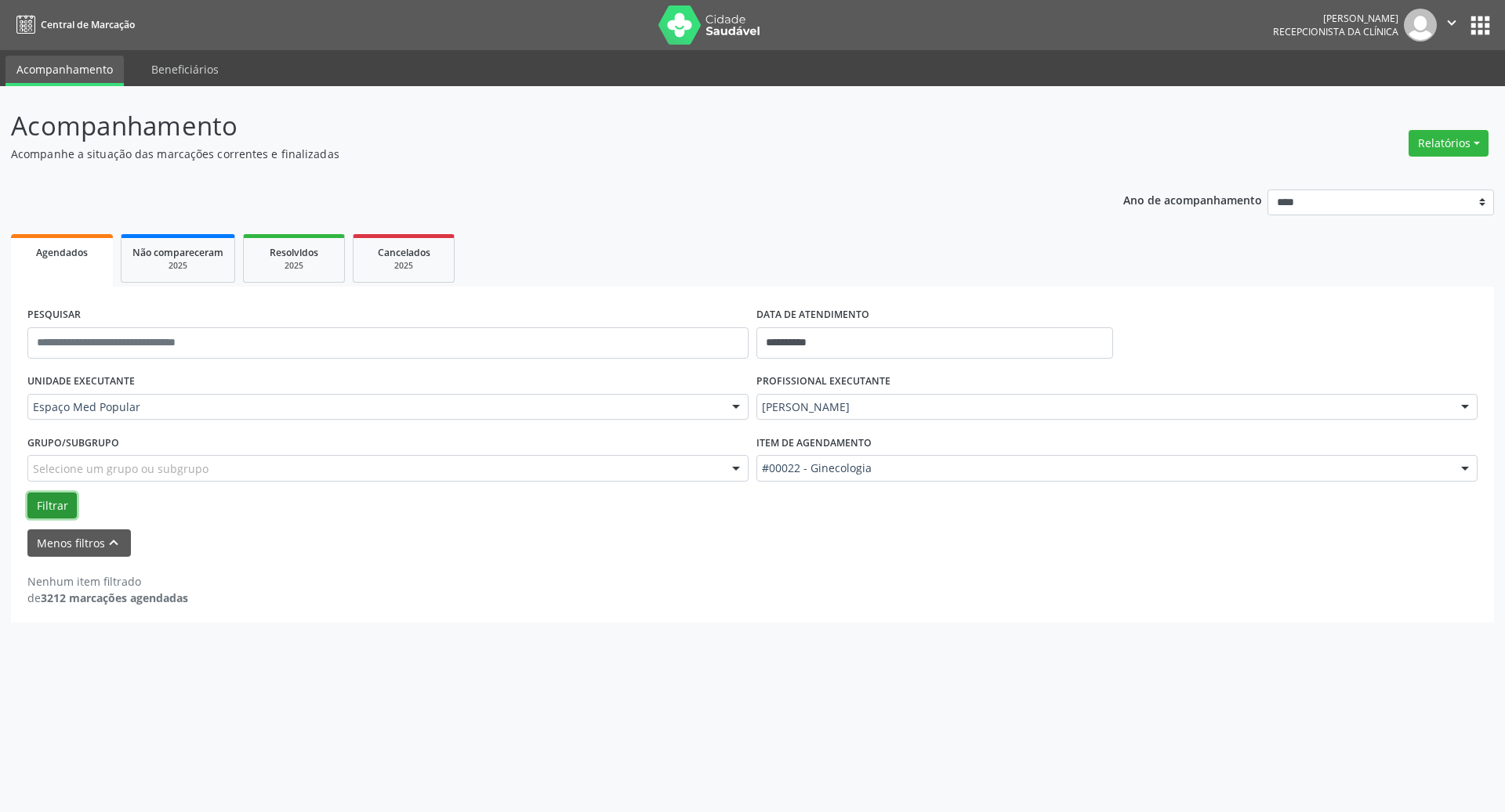
click at [48, 512] on button "Filtrar" at bounding box center [51, 506] width 50 height 26
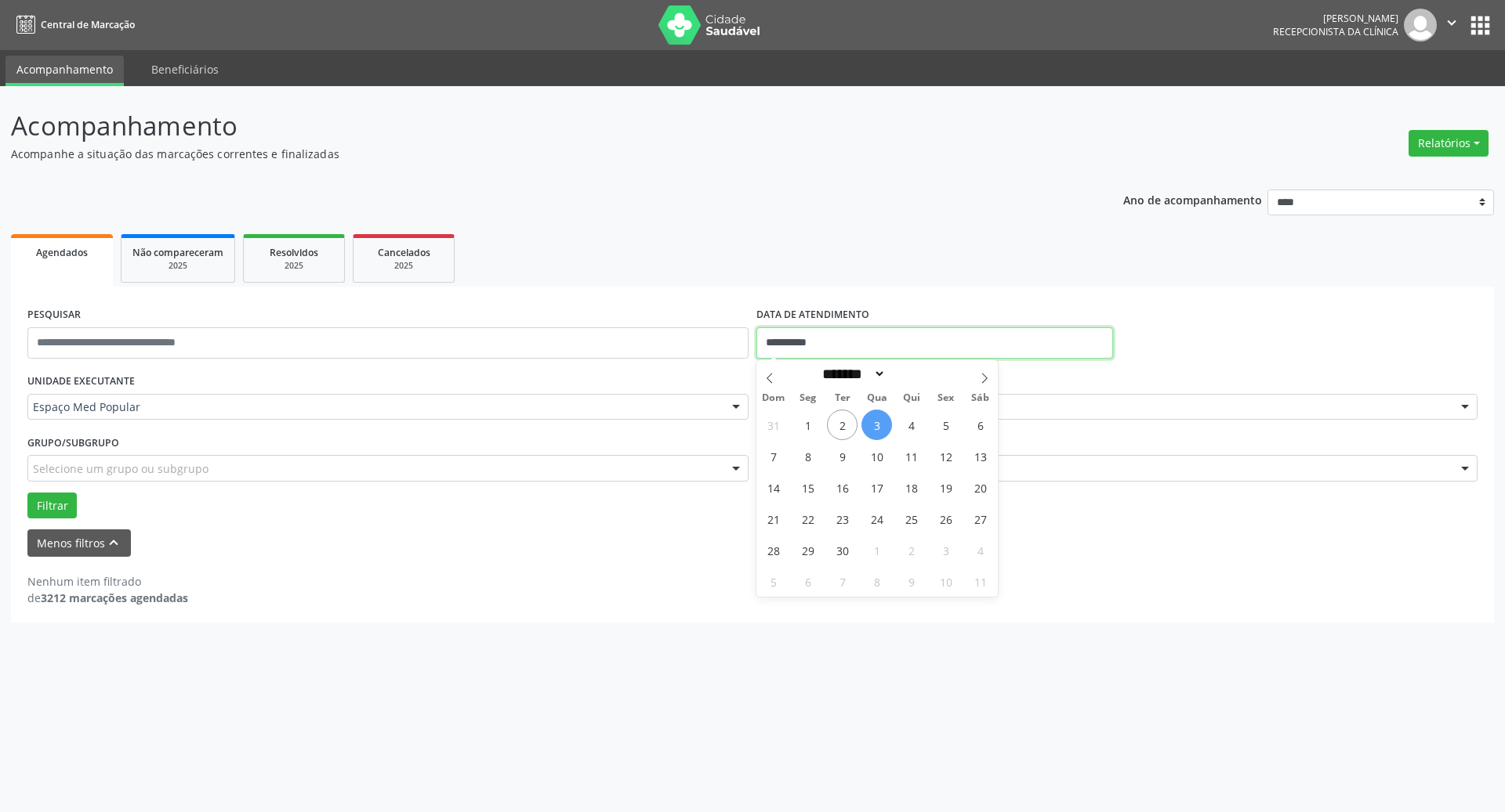
click at [961, 346] on input "**********" at bounding box center [934, 343] width 357 height 32
click at [880, 422] on span "3" at bounding box center [876, 425] width 31 height 31
type input "**********"
click at [880, 422] on span "3" at bounding box center [876, 425] width 31 height 31
click at [732, 644] on div "**********" at bounding box center [752, 449] width 1505 height 726
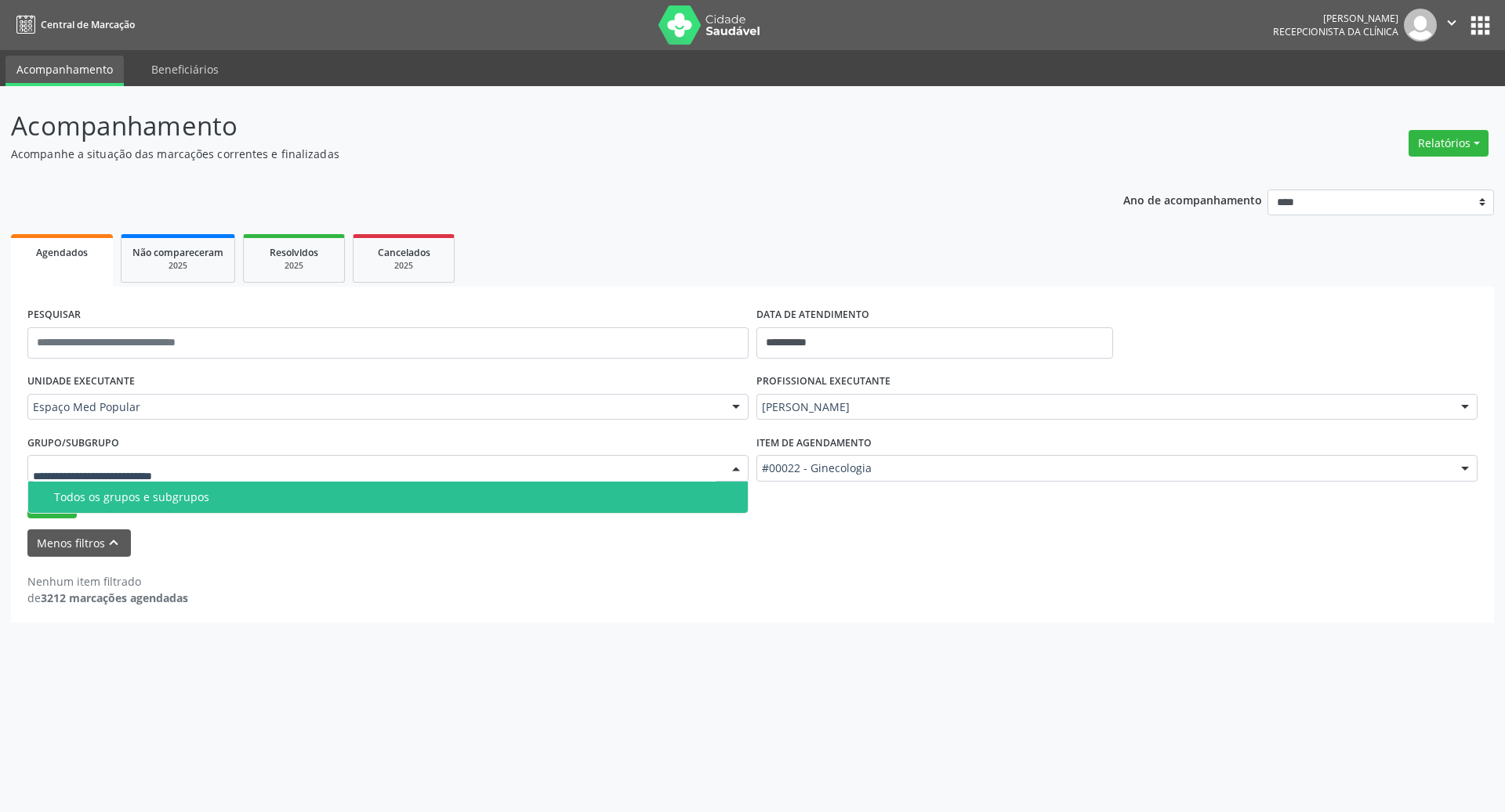
click at [127, 504] on span "Todos os grupos e subgrupos" at bounding box center [387, 498] width 720 height 32
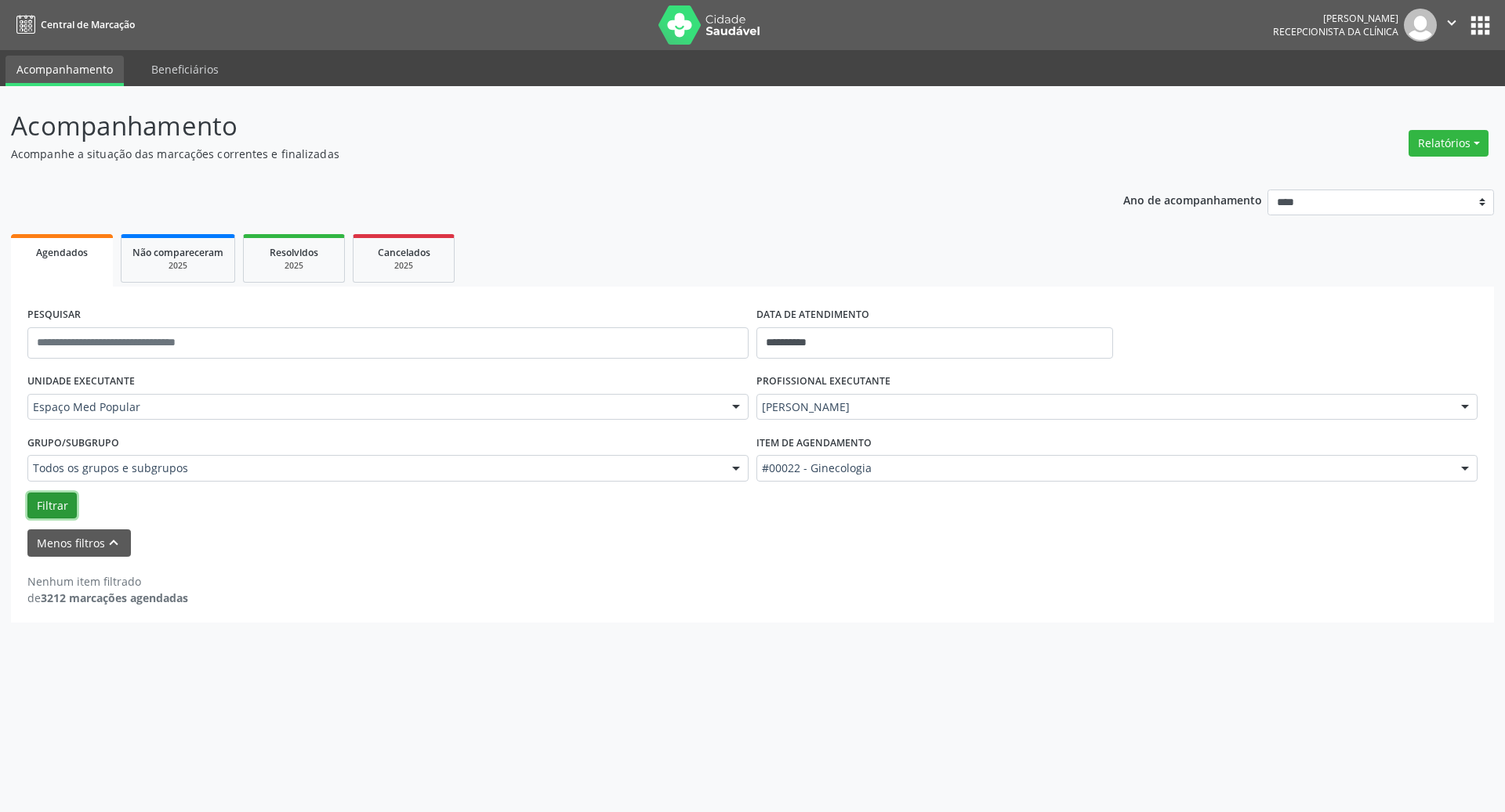
click at [53, 504] on button "Filtrar" at bounding box center [51, 506] width 50 height 26
click at [475, 352] on input "text" at bounding box center [387, 343] width 722 height 32
click at [908, 191] on div "**********" at bounding box center [752, 400] width 1483 height 444
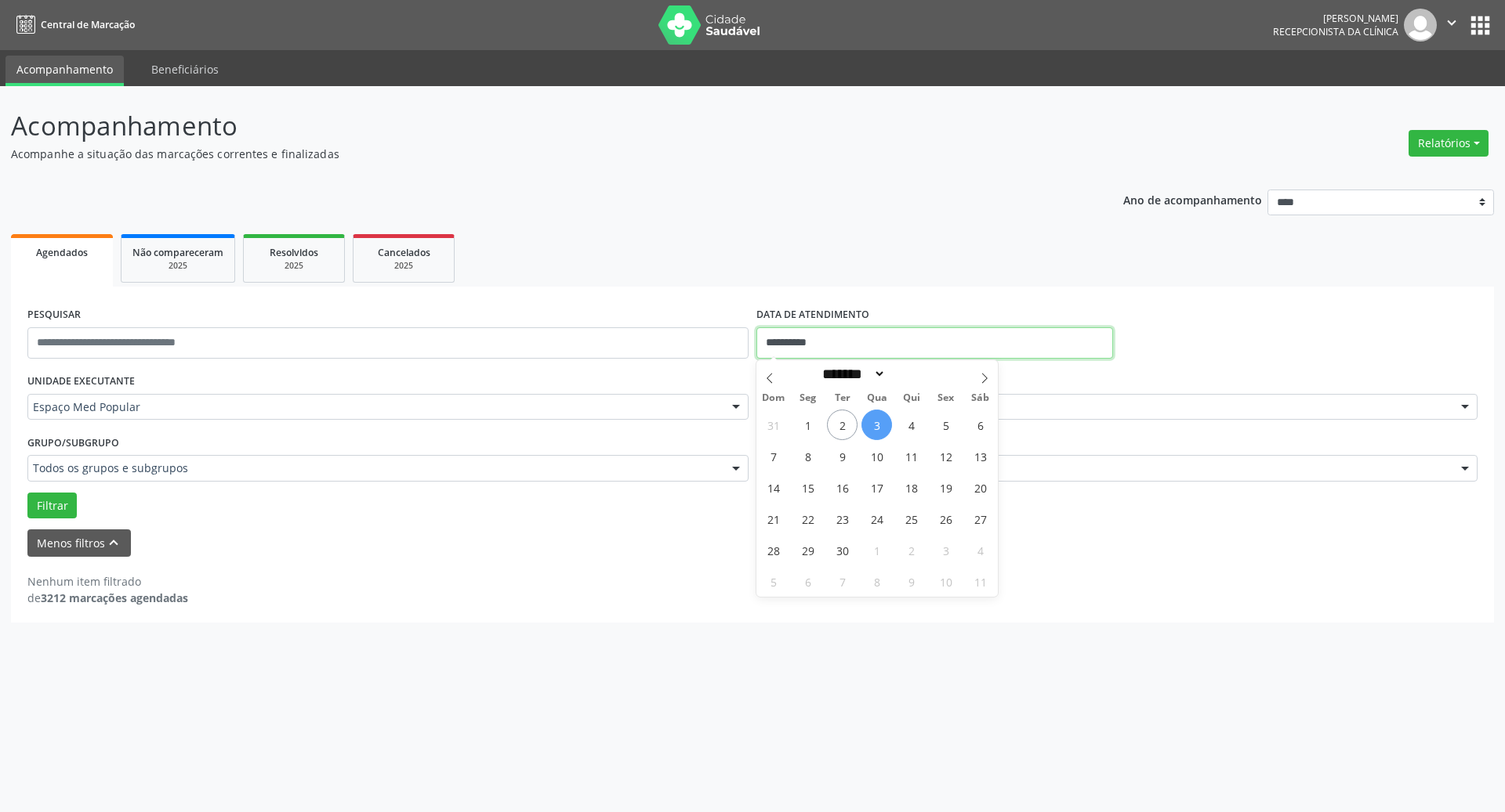
click at [899, 342] on input "**********" at bounding box center [934, 343] width 357 height 32
click at [872, 456] on span "10" at bounding box center [876, 457] width 31 height 31
type input "**********"
click at [872, 456] on span "10" at bounding box center [876, 457] width 31 height 31
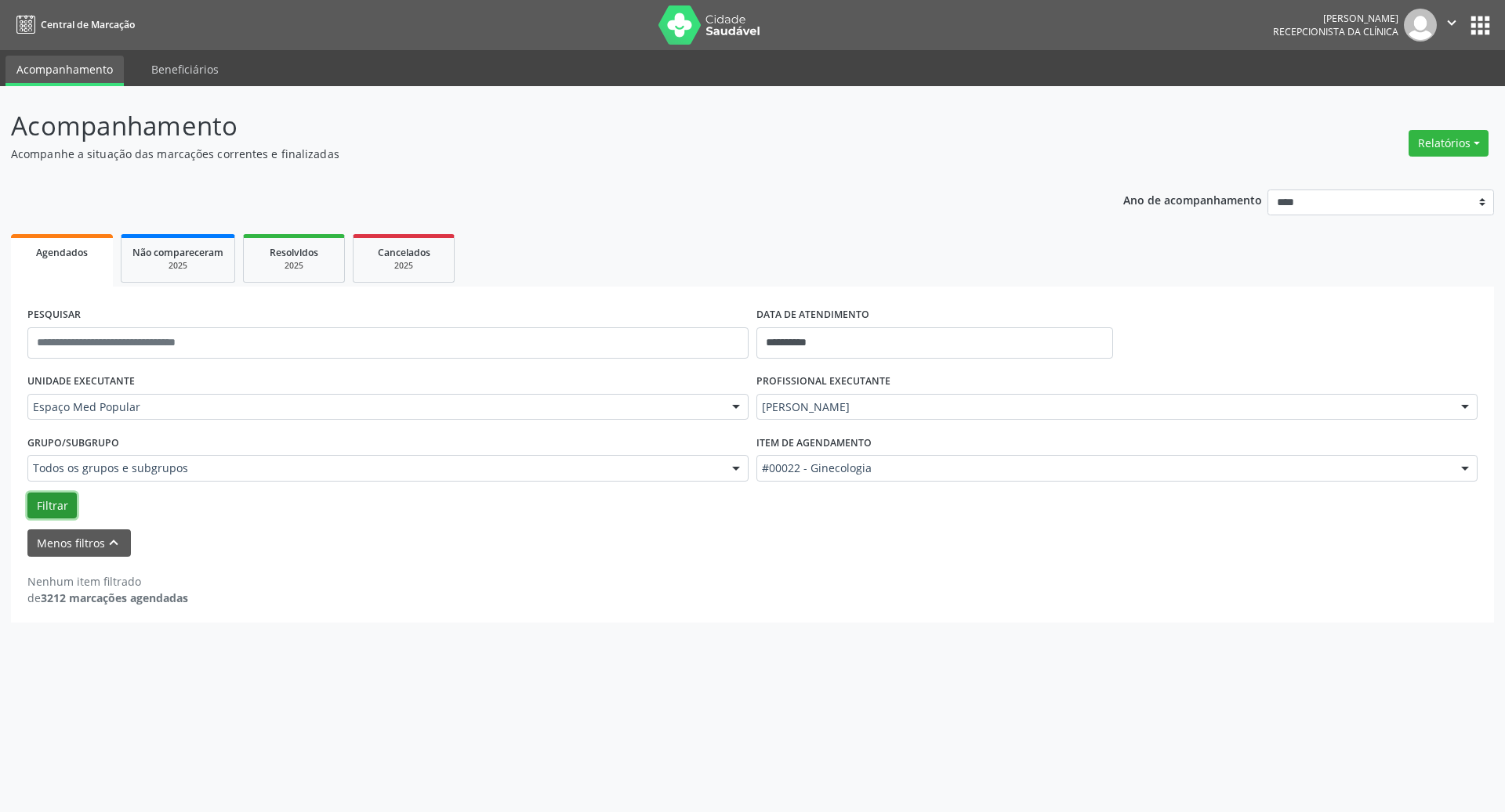
click at [49, 510] on button "Filtrar" at bounding box center [51, 506] width 50 height 26
click at [814, 345] on input "**********" at bounding box center [934, 343] width 357 height 32
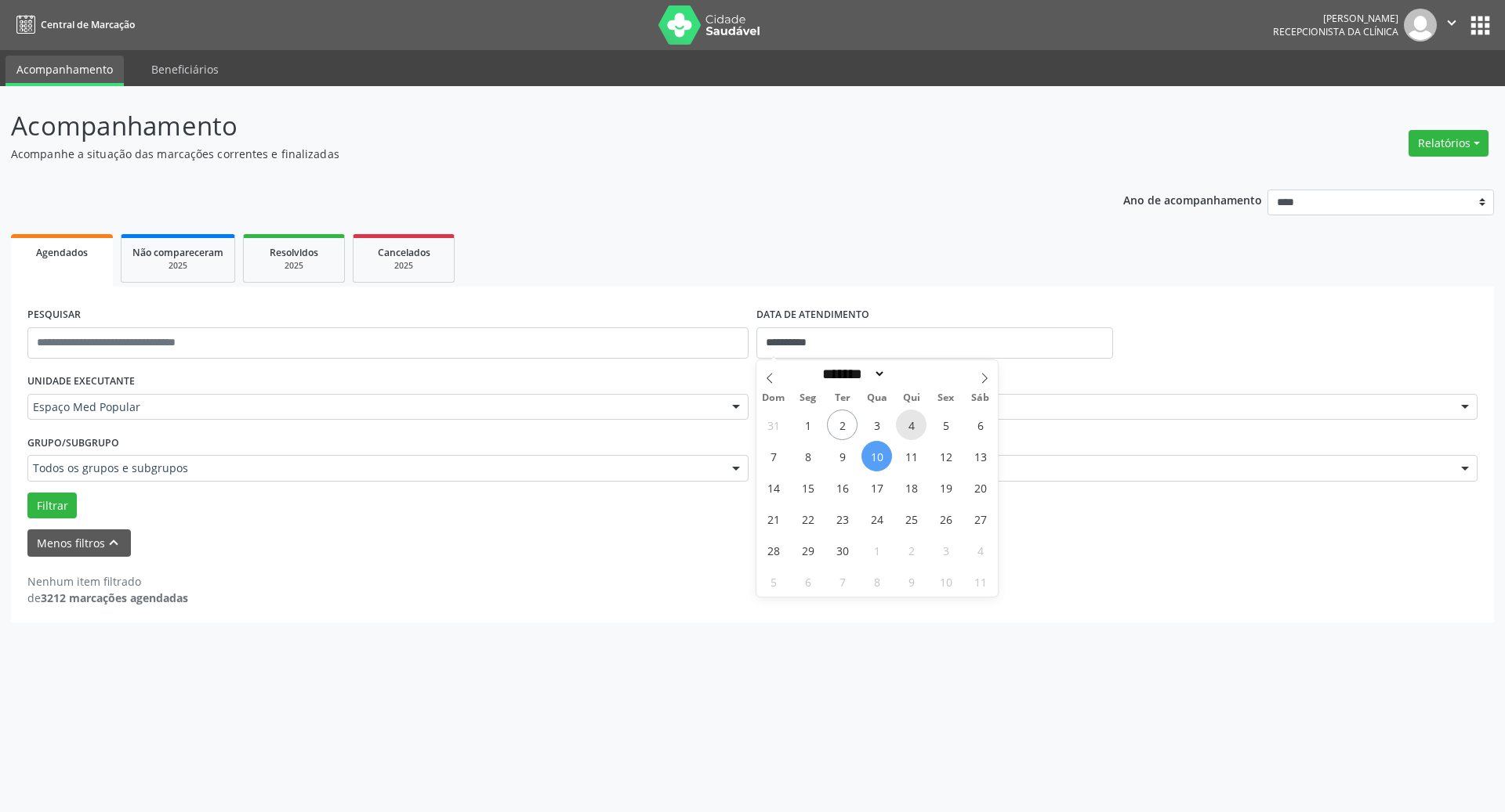
click at [907, 428] on span "4" at bounding box center [911, 425] width 31 height 31
type input "**********"
click at [907, 428] on span "4" at bounding box center [911, 425] width 31 height 31
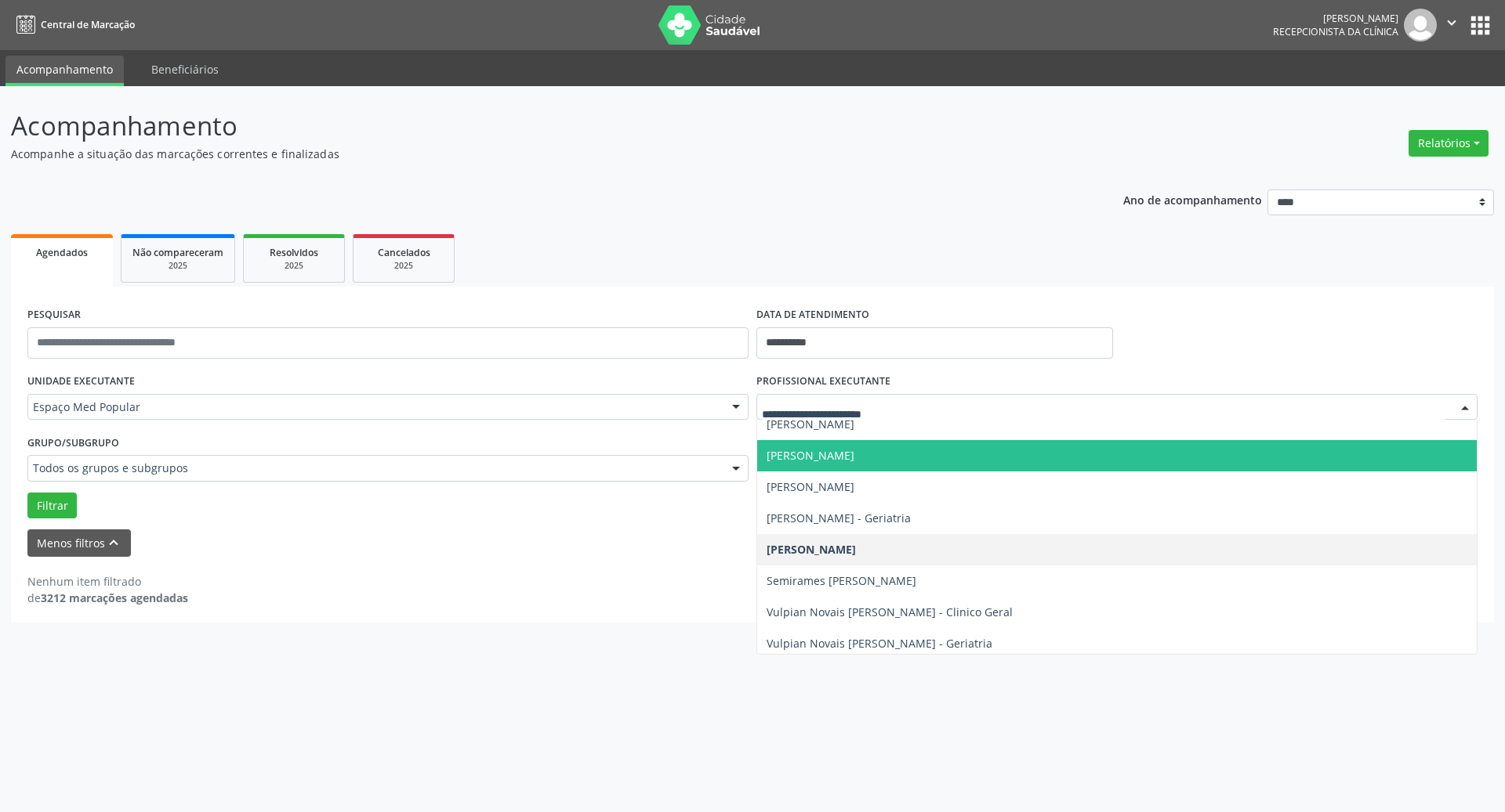
click at [855, 451] on span "[PERSON_NAME]" at bounding box center [811, 456] width 88 height 15
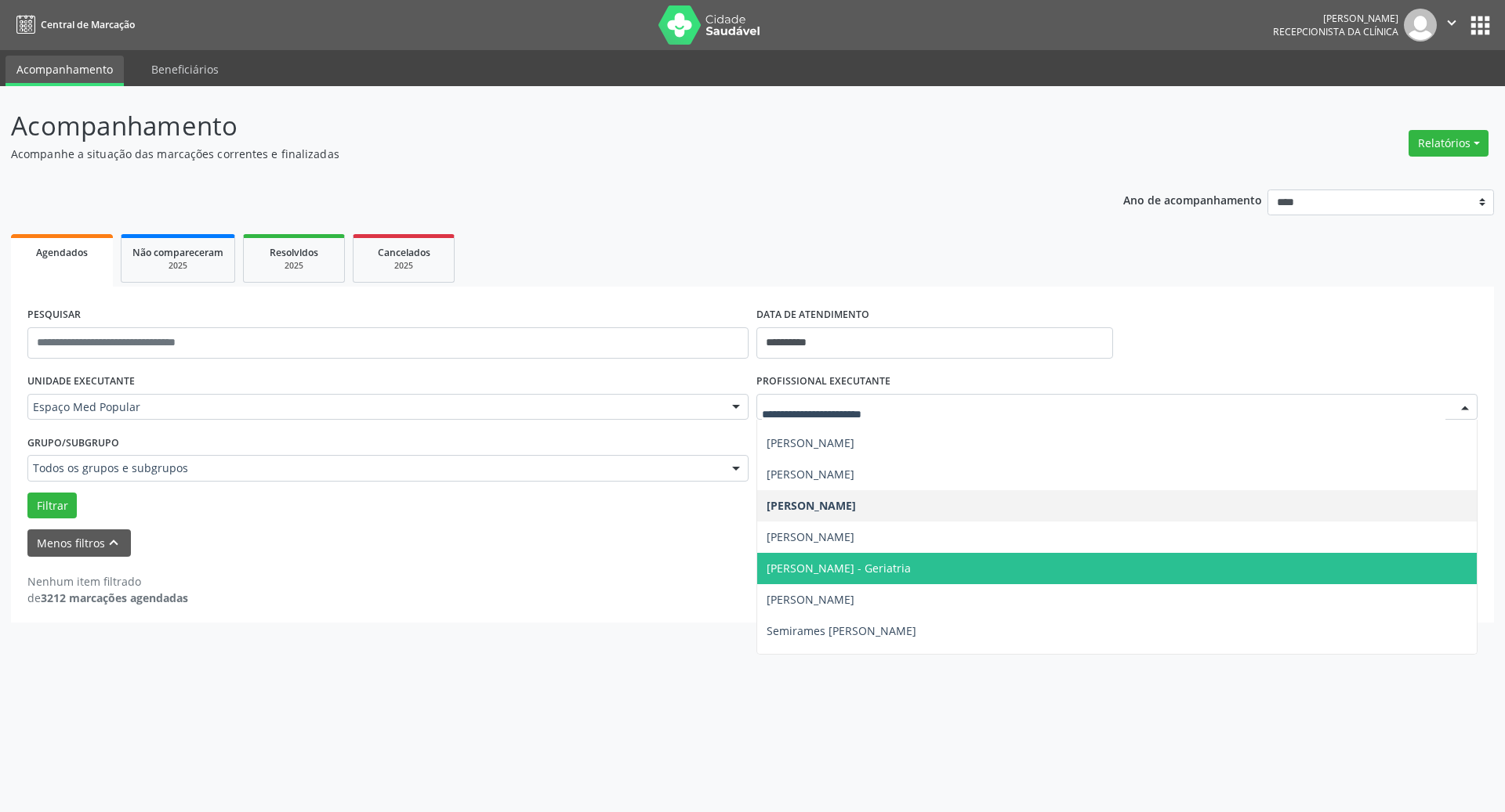
scroll to position [0, 0]
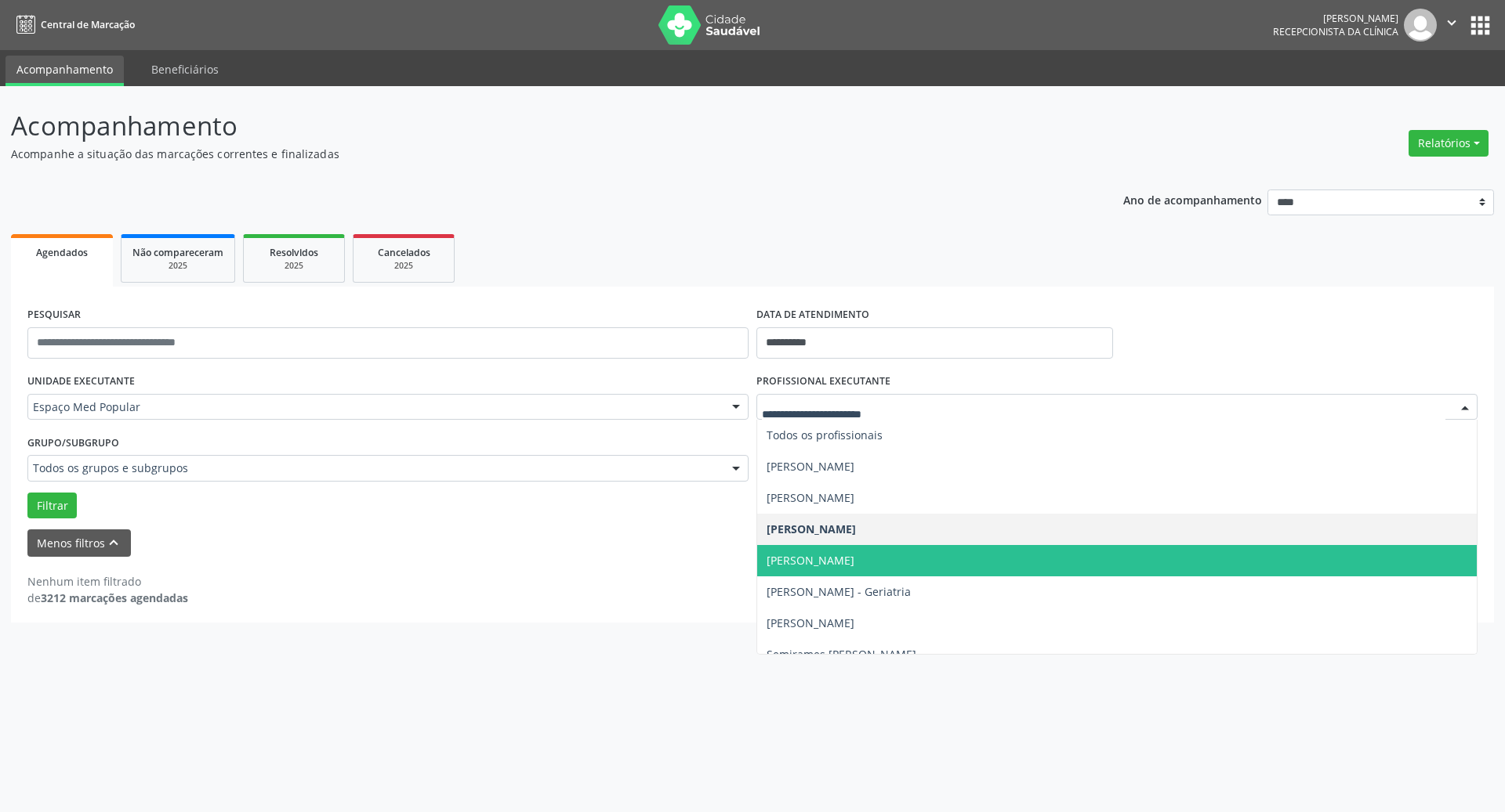
click at [857, 552] on span "[PERSON_NAME]" at bounding box center [1117, 561] width 720 height 32
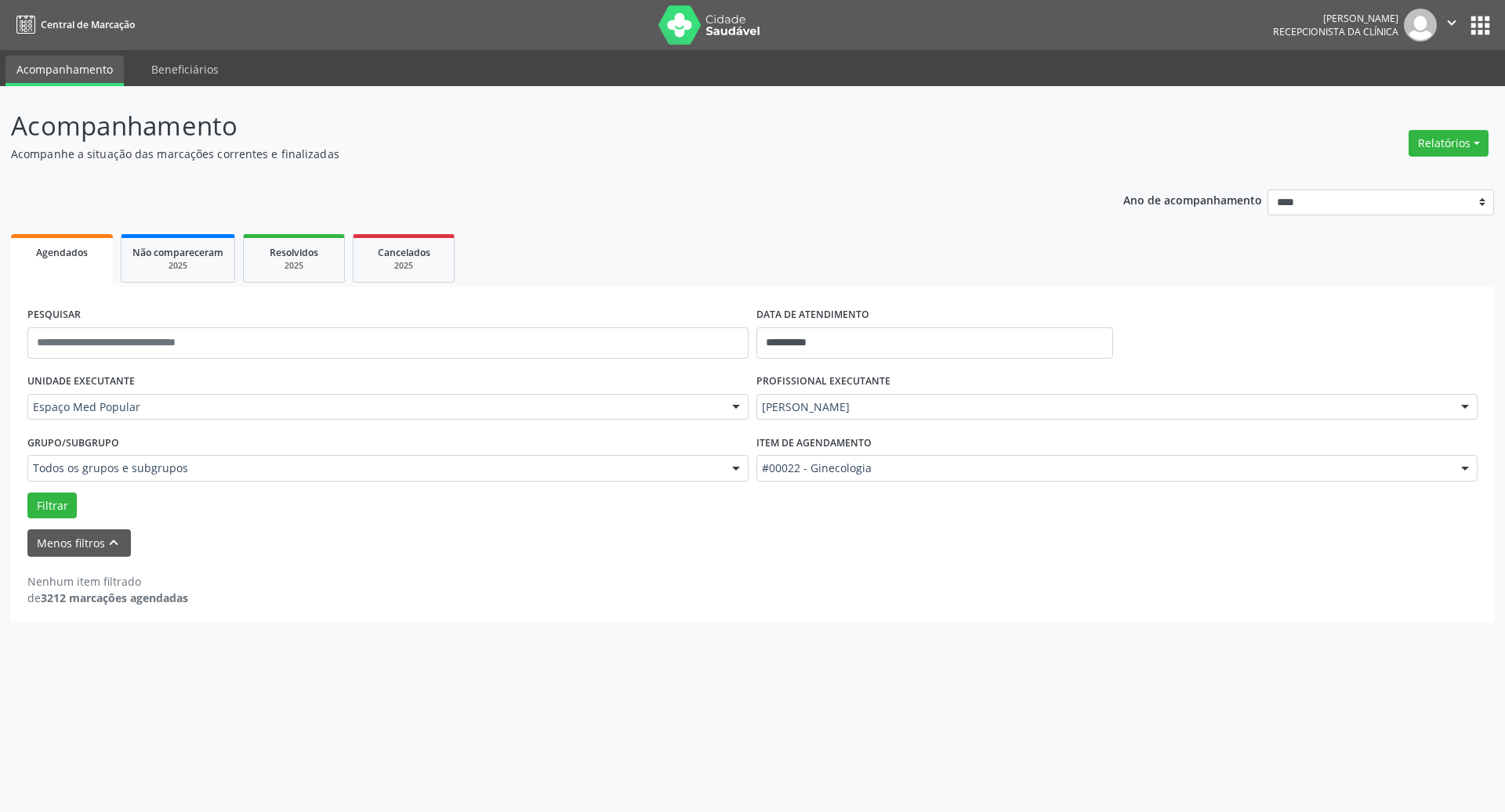
click at [839, 425] on div "PROFISSIONAL EXECUTANTE [PERSON_NAME] Todos os profissionais [PERSON_NAME] [PER…" at bounding box center [1117, 399] width 729 height 61
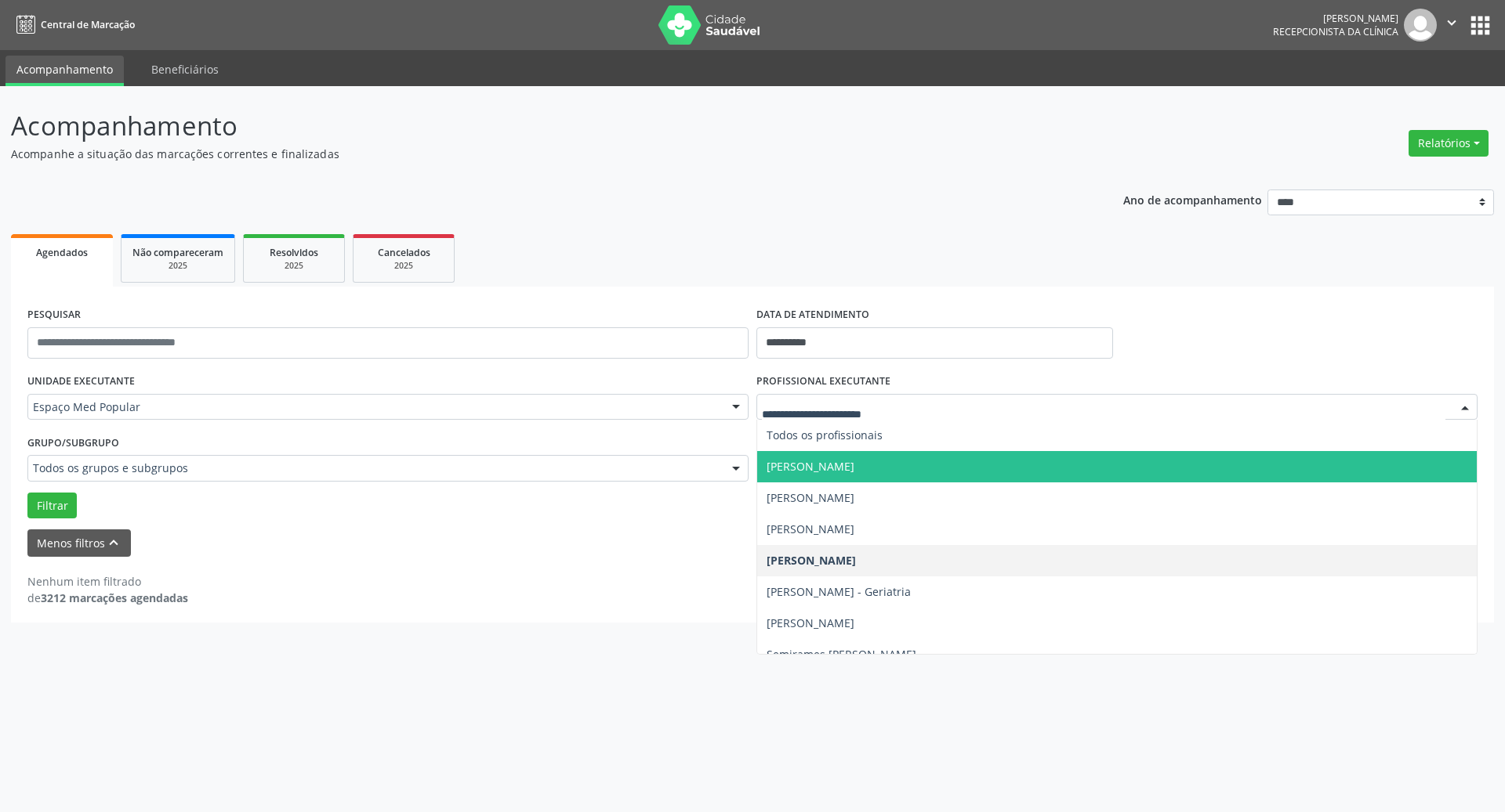
click at [841, 474] on span "[PERSON_NAME]" at bounding box center [1117, 467] width 720 height 32
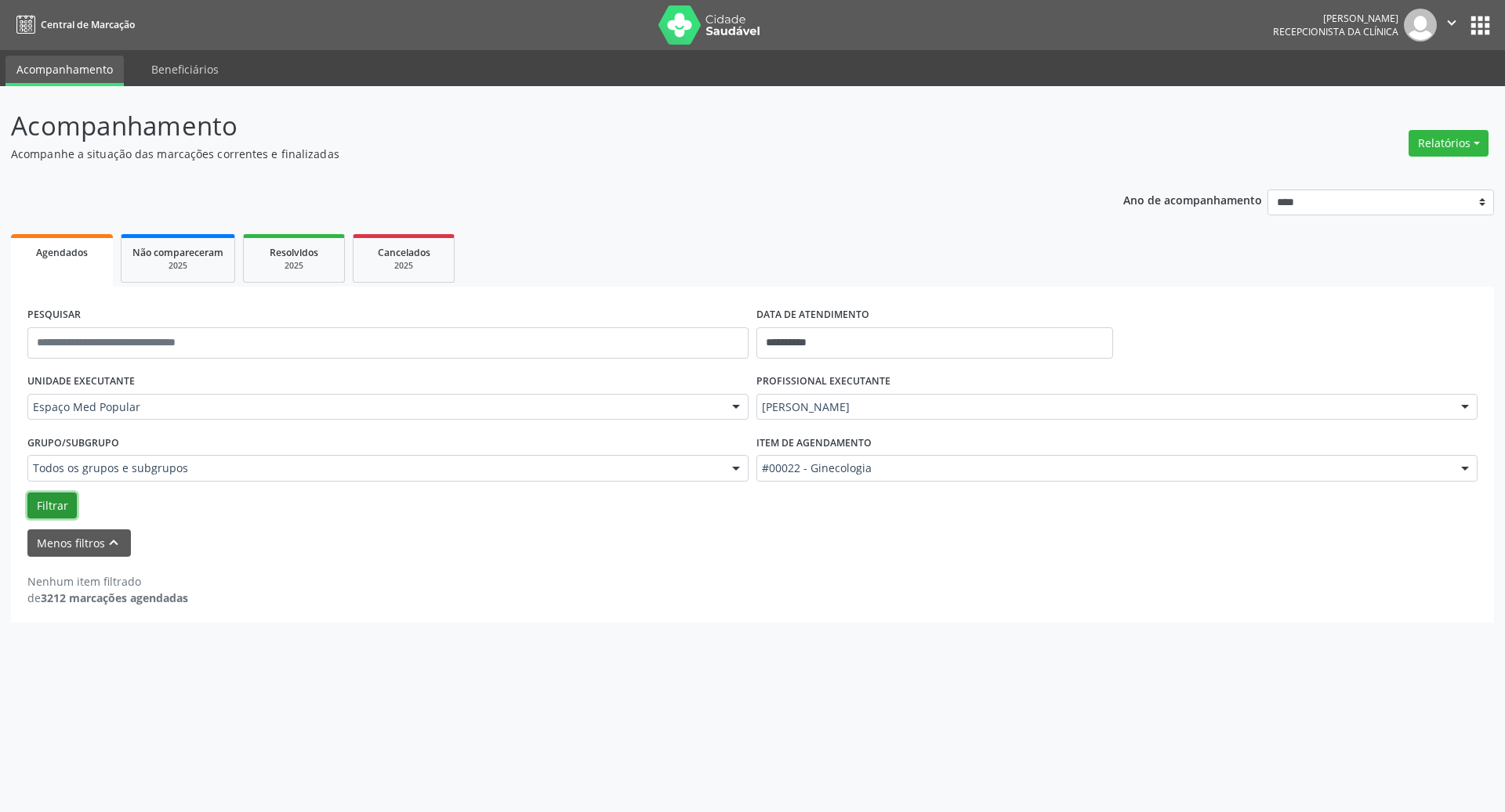
click at [40, 509] on button "Filtrar" at bounding box center [51, 506] width 50 height 26
